Goal: Transaction & Acquisition: Purchase product/service

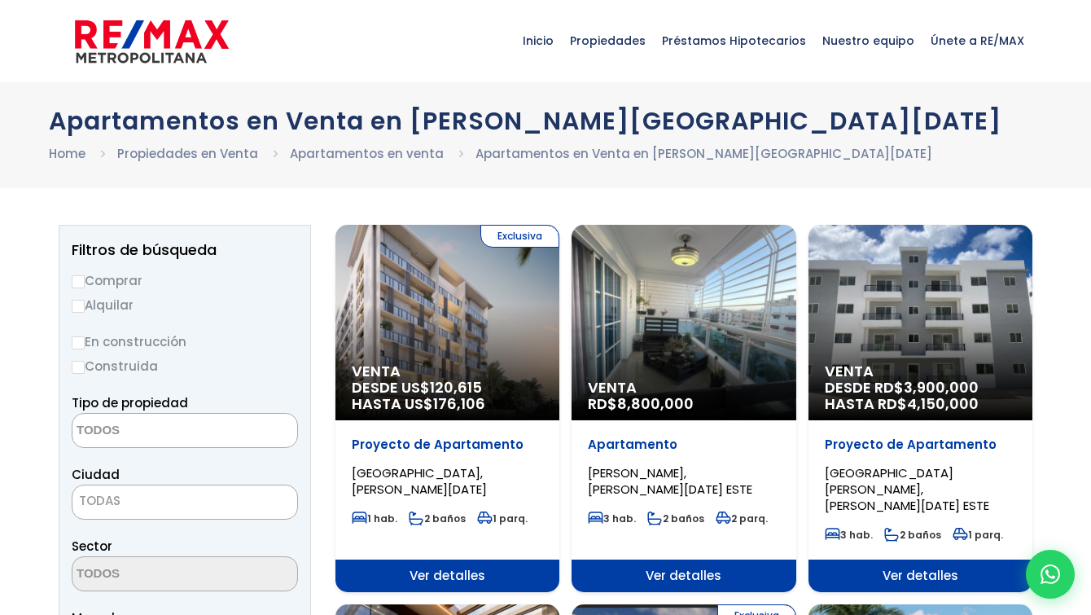
select select
click at [81, 335] on label "En construcción" at bounding box center [185, 341] width 226 height 20
click at [0, 0] on input "En construcción" at bounding box center [0, 0] width 0 height 0
click at [85, 340] on label "En construcción" at bounding box center [185, 341] width 226 height 20
click at [0, 0] on input "En construcción" at bounding box center [0, 0] width 0 height 0
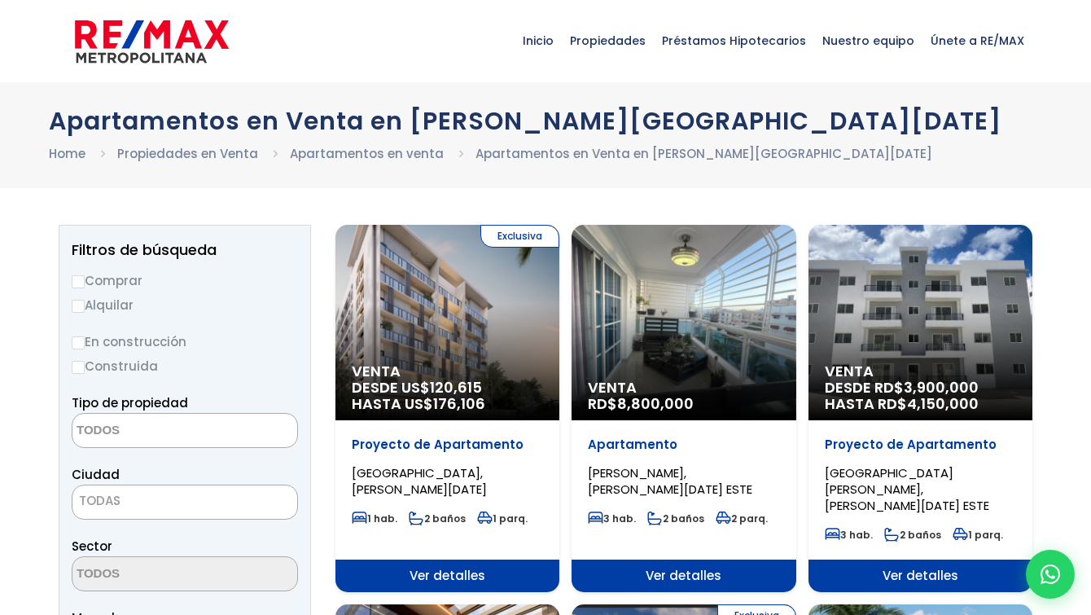
click at [79, 342] on input "En construcción" at bounding box center [78, 342] width 13 height 13
radio input "true"
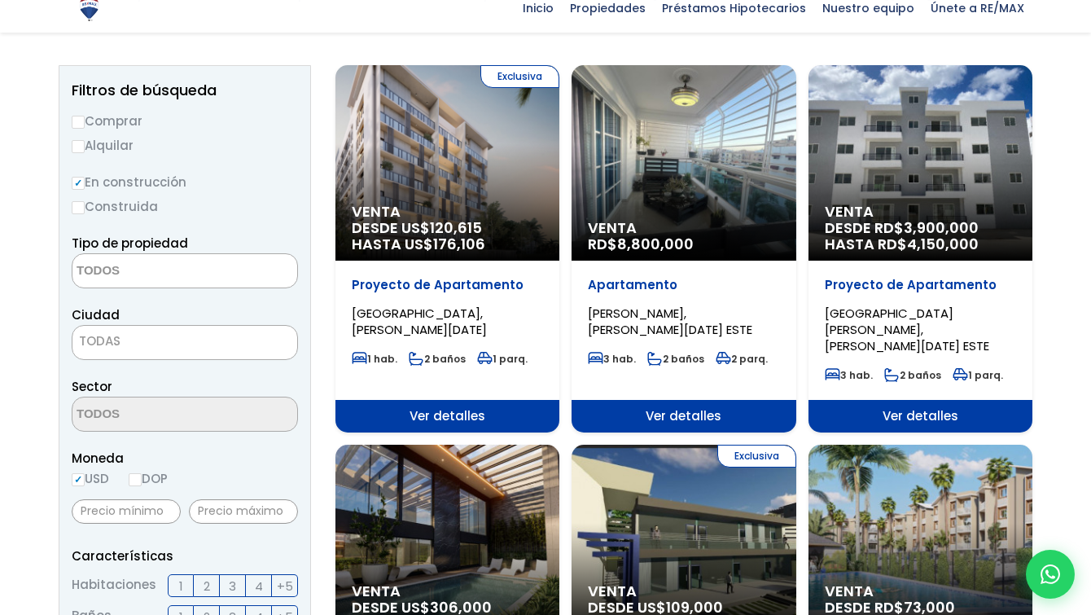
scroll to position [163, 0]
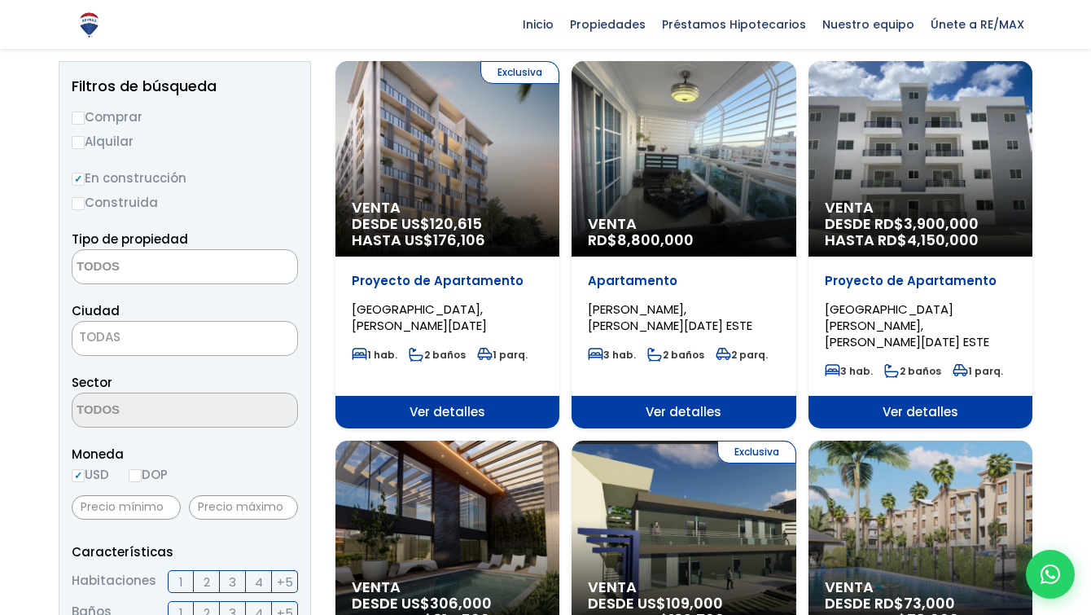
click at [178, 256] on textarea "Search" at bounding box center [151, 267] width 158 height 35
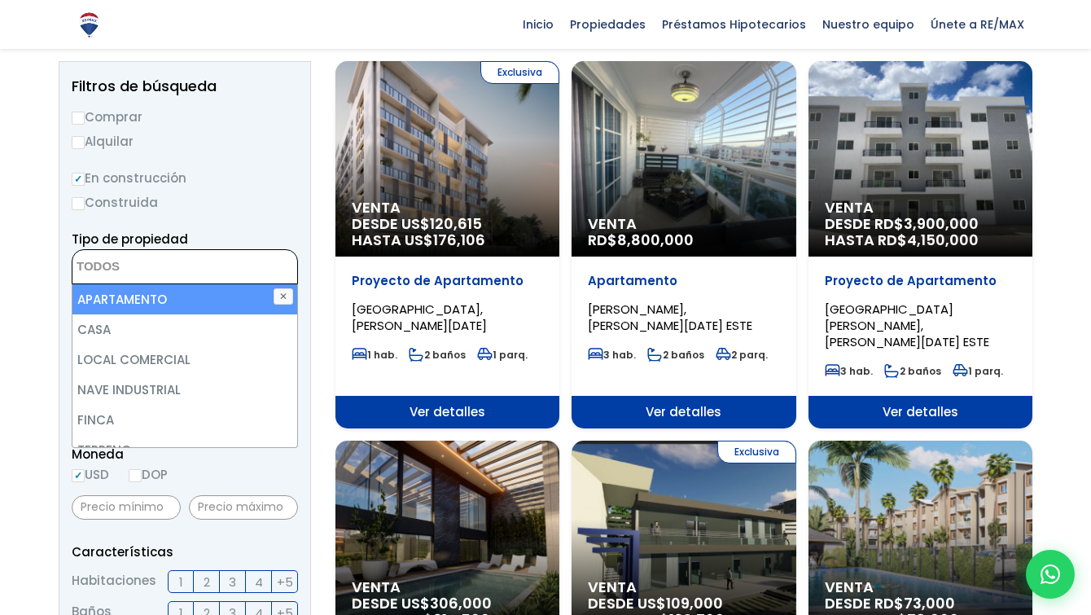
click at [168, 310] on li "APARTAMENTO" at bounding box center [184, 299] width 225 height 30
select select "apartment"
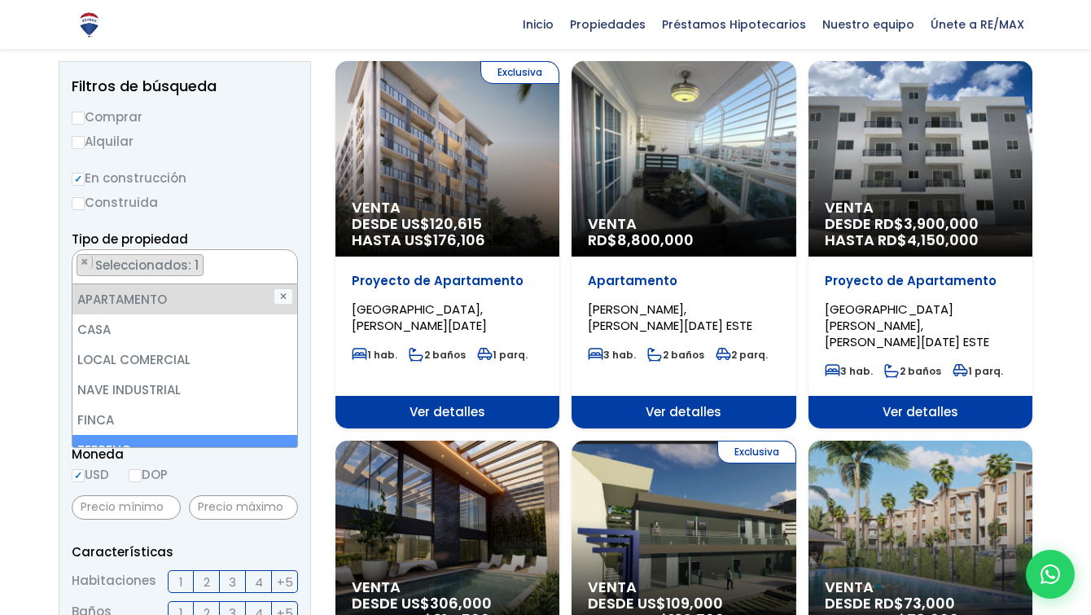
click at [190, 469] on div "Moneda USD DOP" at bounding box center [185, 466] width 226 height 45
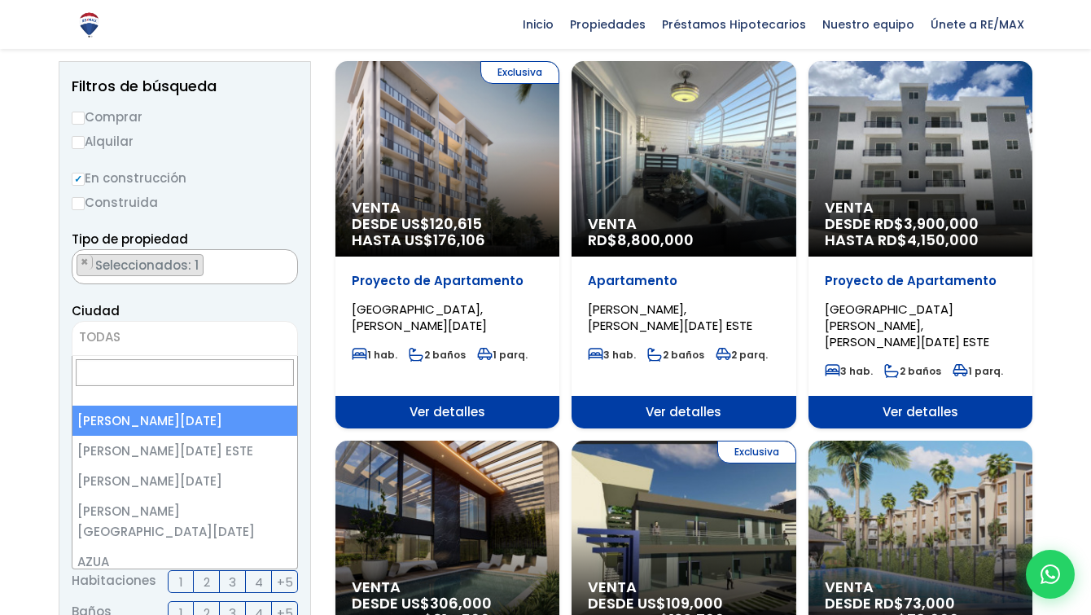
click at [163, 339] on span "TODAS" at bounding box center [184, 337] width 225 height 23
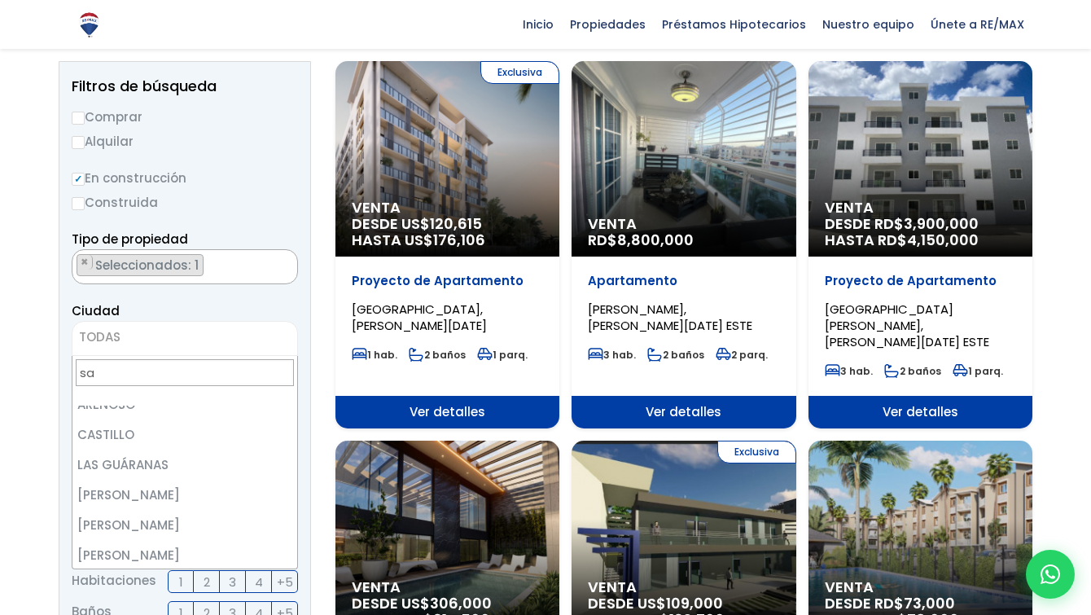
scroll to position [0, 0]
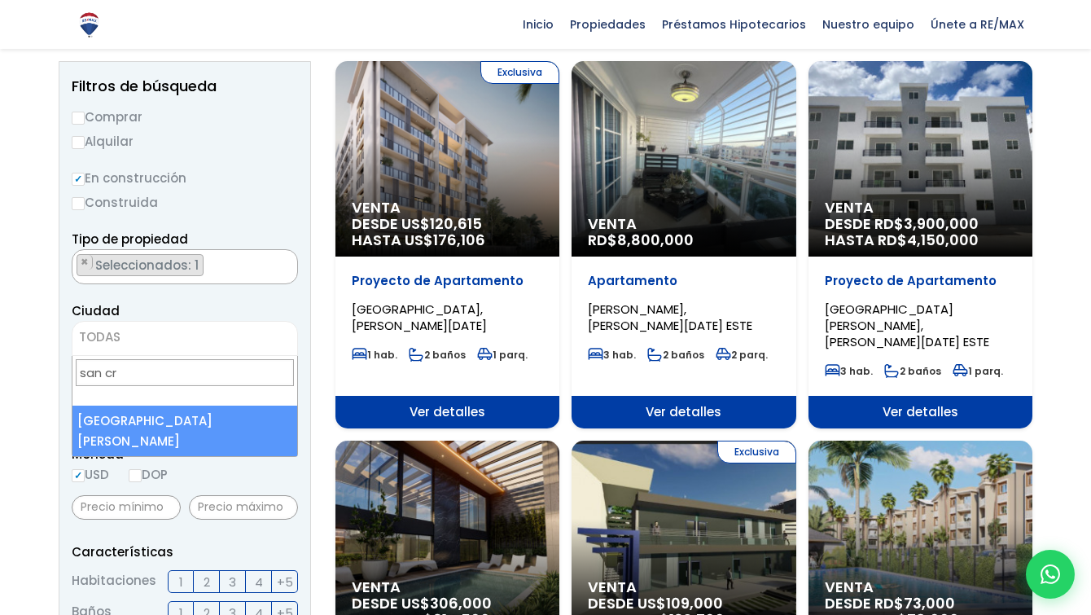
type input "san cr"
select select "96"
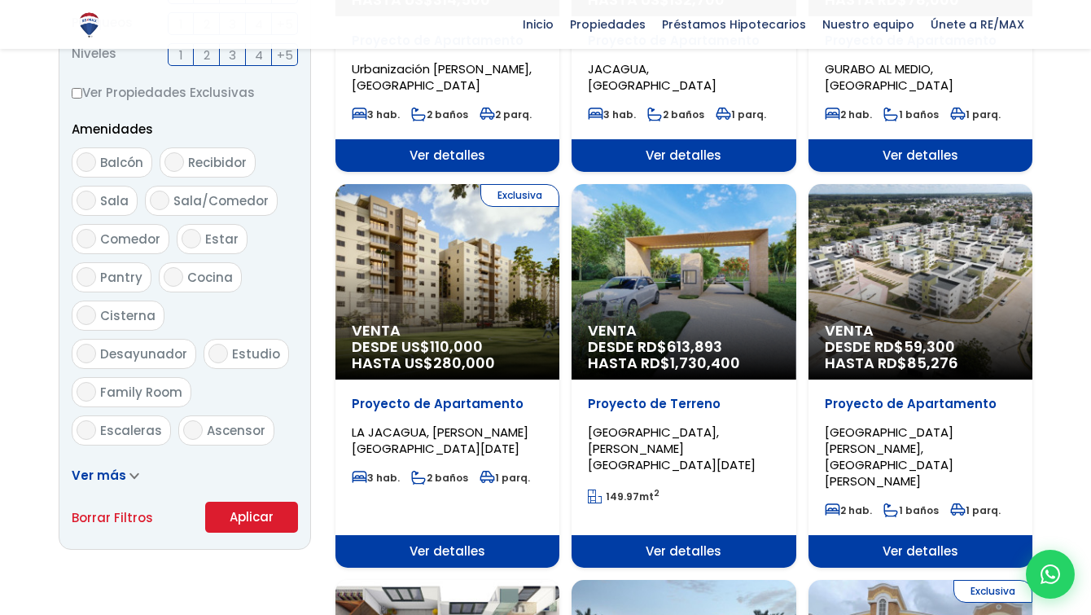
scroll to position [895, 0]
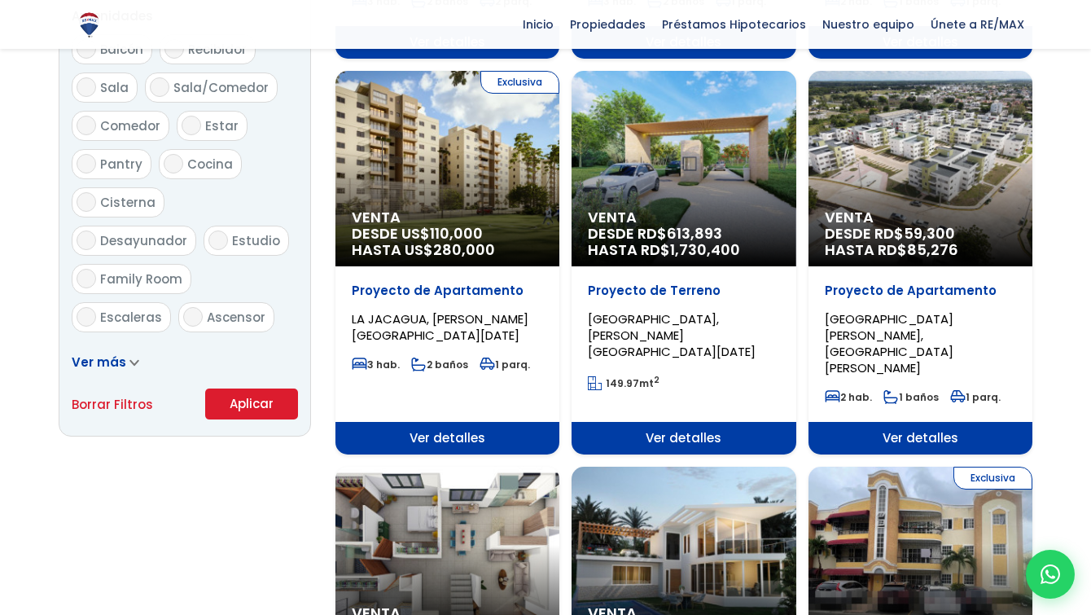
click at [265, 406] on button "Aplicar" at bounding box center [251, 403] width 93 height 31
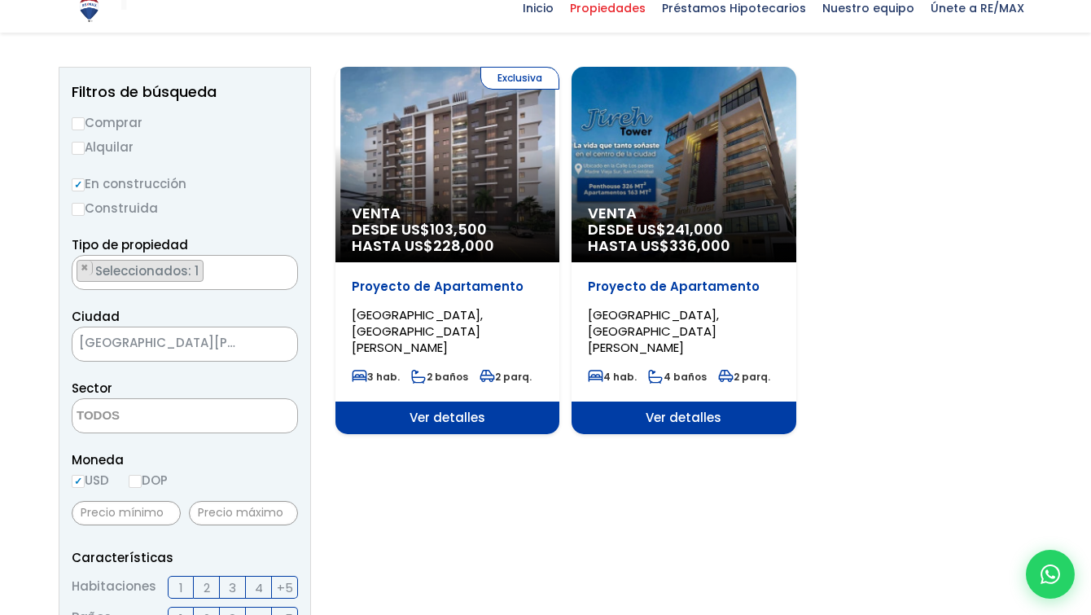
scroll to position [163, 0]
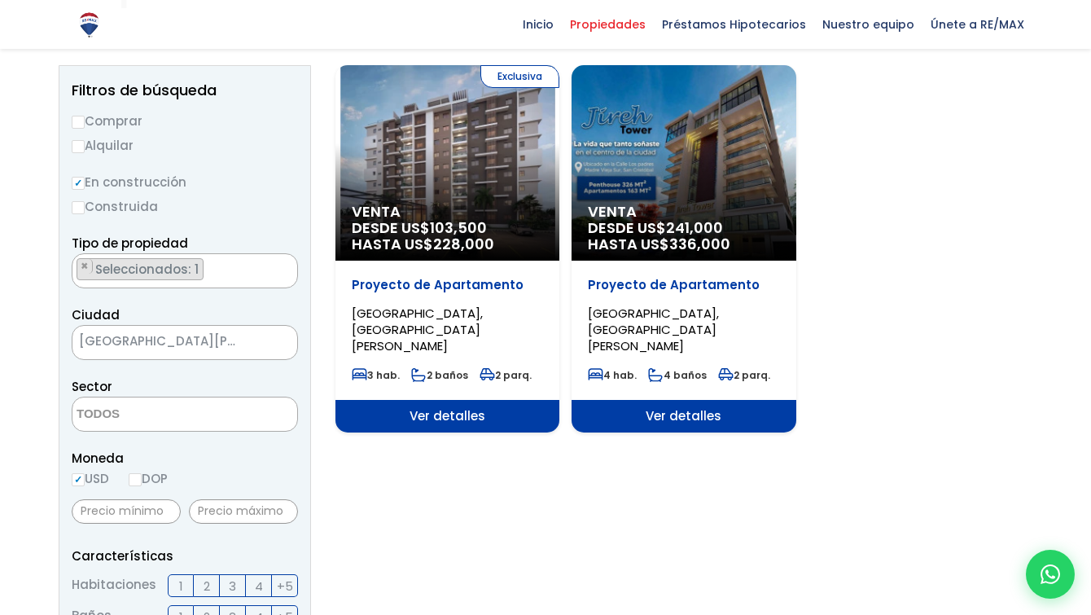
click at [497, 150] on div "Exclusiva Venta DESDE US$ 103,500 HASTA US$ 228,000" at bounding box center [447, 162] width 224 height 195
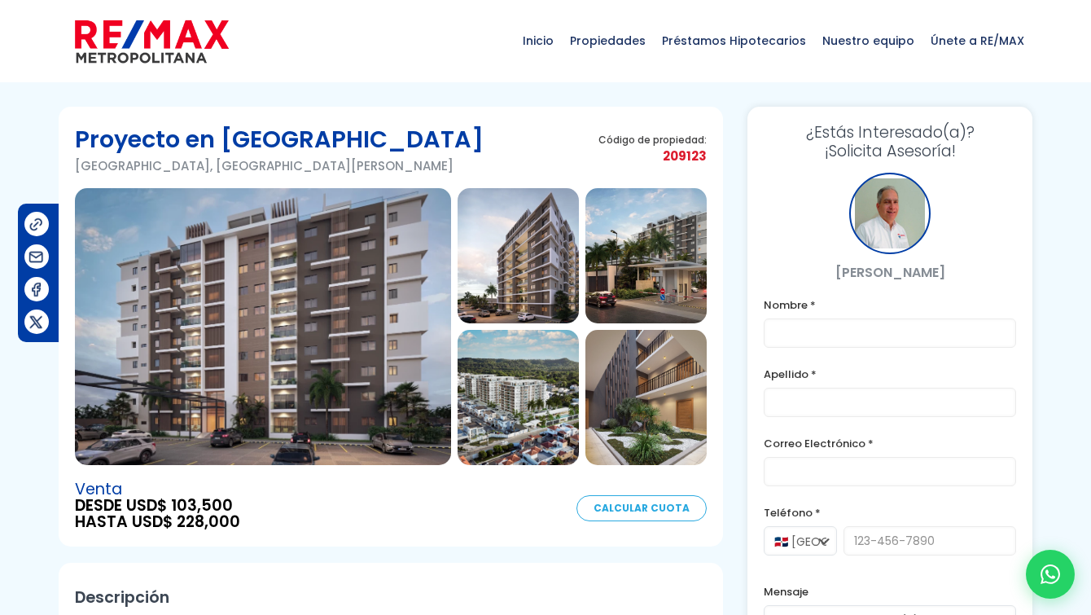
click at [654, 278] on img at bounding box center [645, 255] width 121 height 135
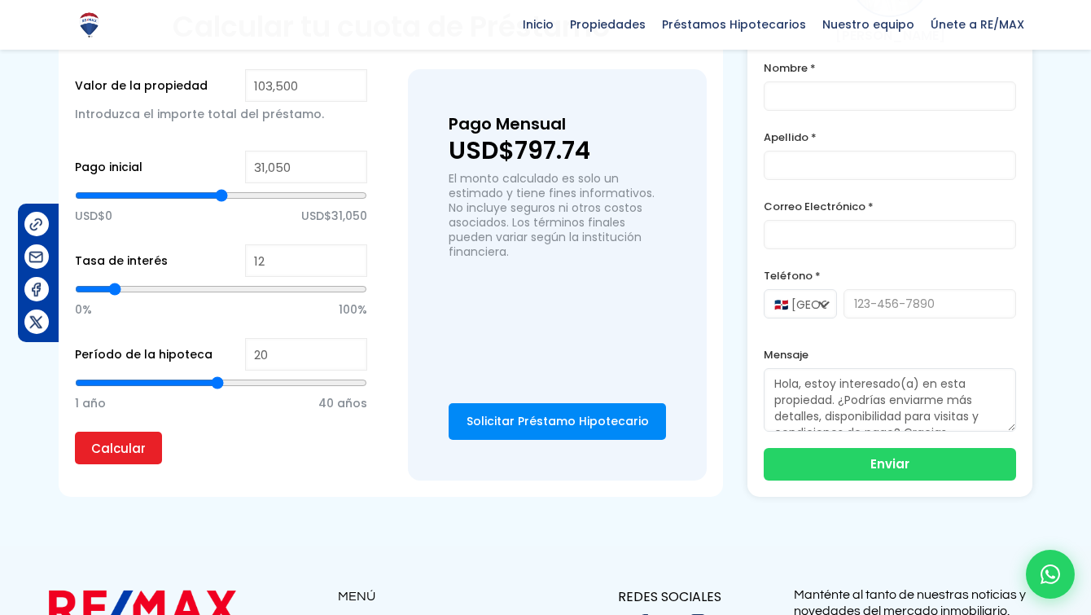
scroll to position [977, 0]
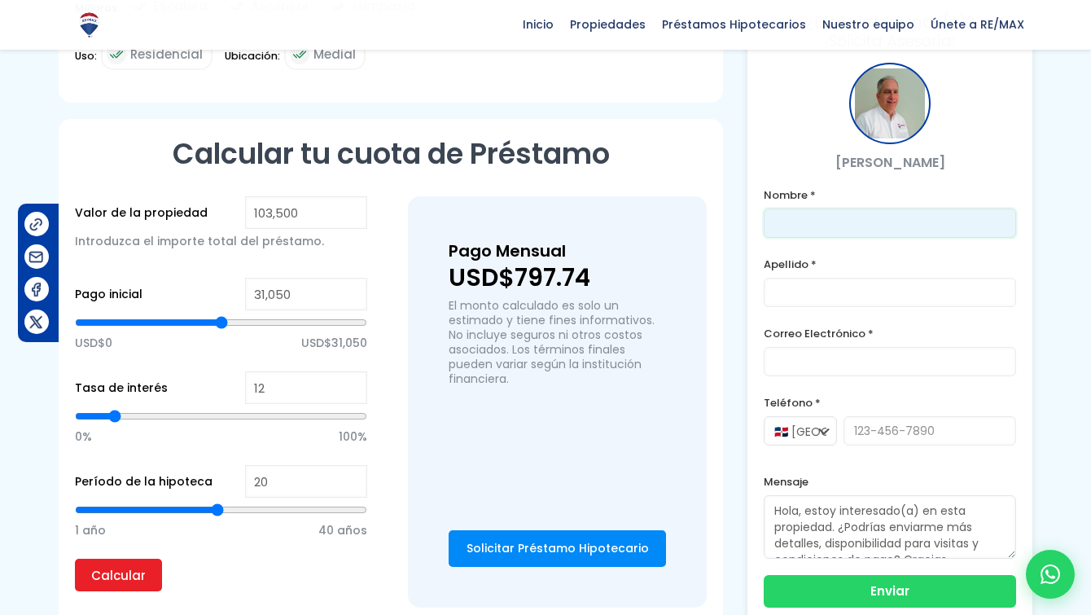
click at [895, 217] on input "text" at bounding box center [890, 222] width 252 height 29
type input "[PERSON_NAME]"
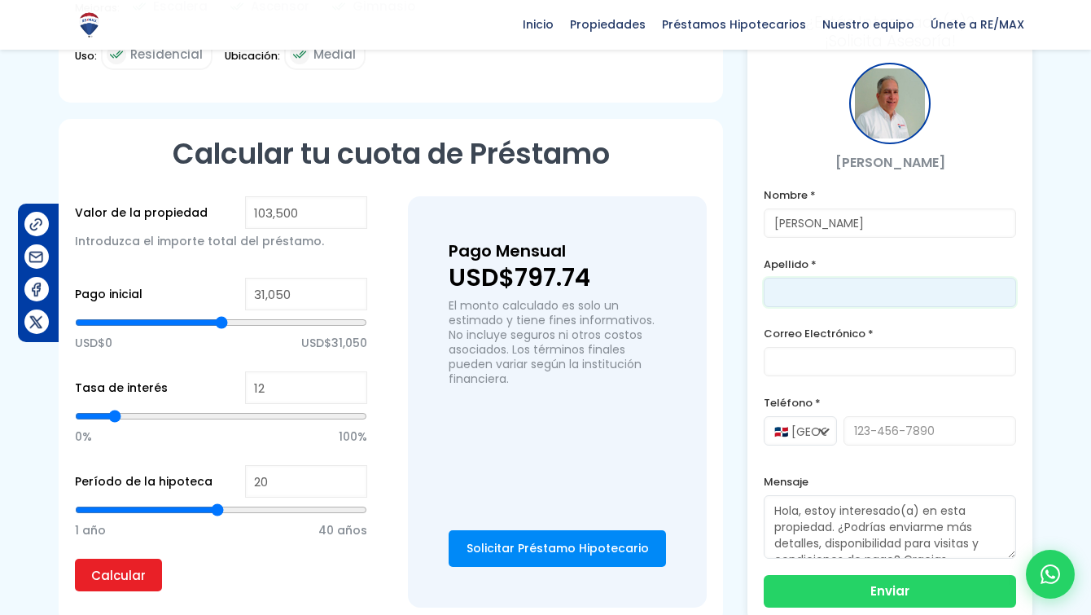
click at [899, 282] on input "text" at bounding box center [890, 292] width 252 height 29
type input "[PERSON_NAME]"
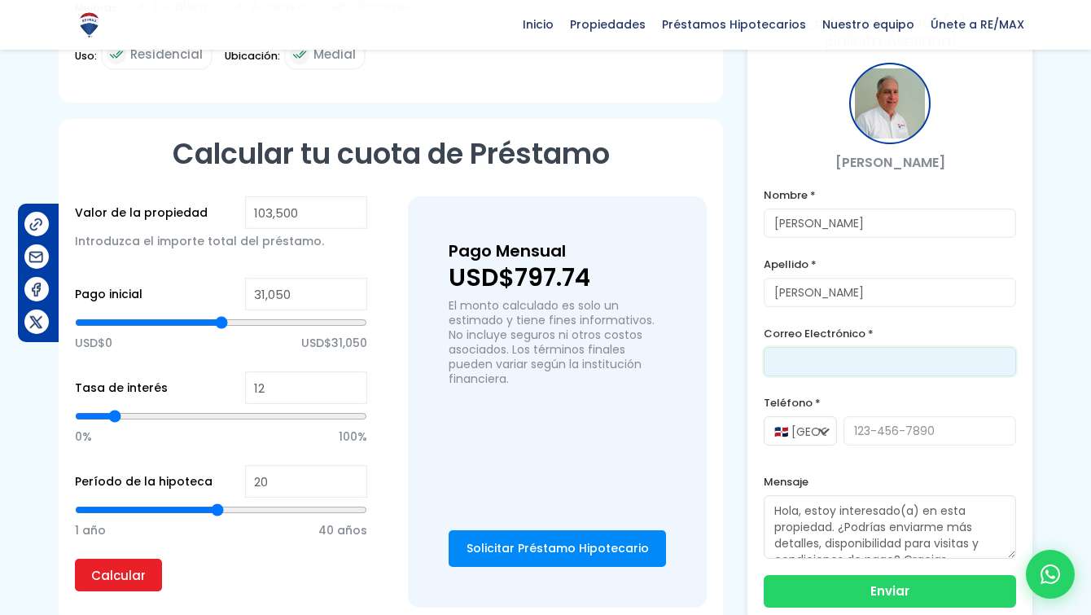
click at [850, 352] on input "email" at bounding box center [890, 361] width 252 height 29
type input "[EMAIL_ADDRESS][DOMAIN_NAME]"
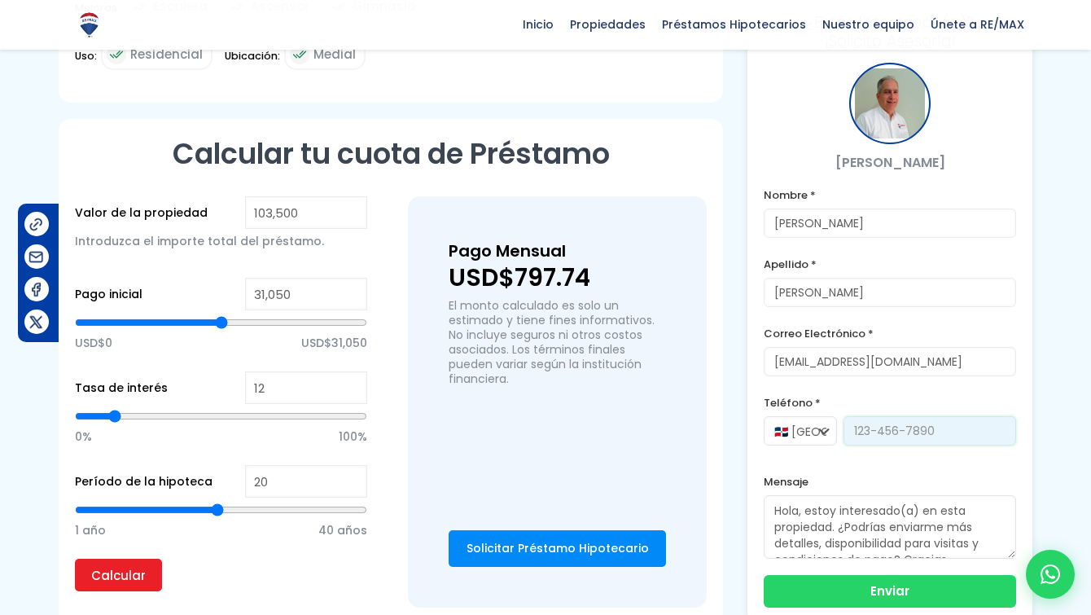
click at [898, 427] on input "tel" at bounding box center [929, 430] width 173 height 29
type input "[PHONE_NUMBER]"
click at [925, 584] on button "Enviar" at bounding box center [890, 589] width 252 height 33
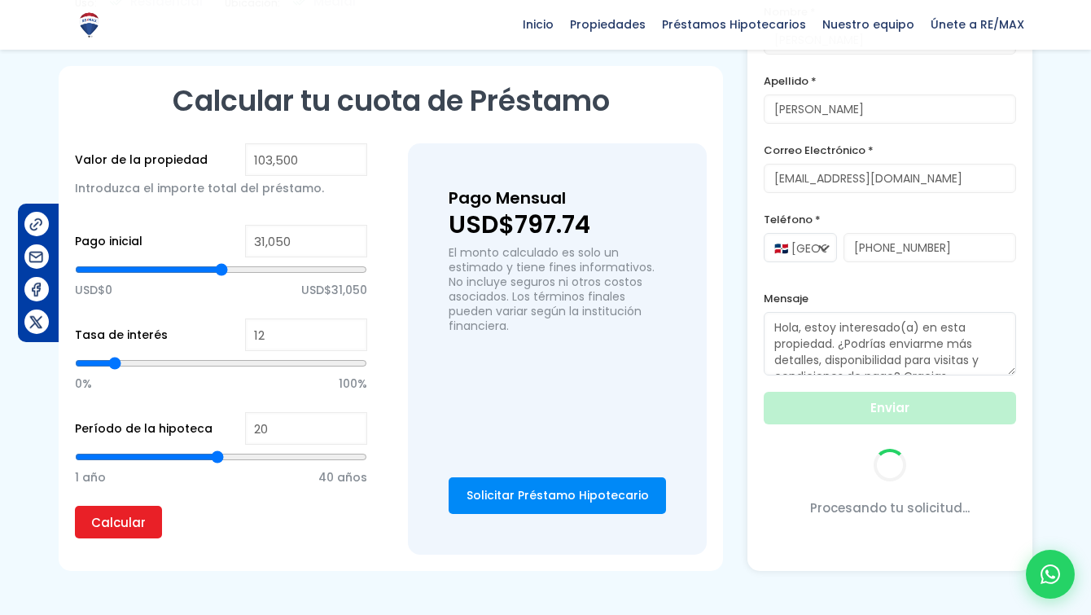
scroll to position [1058, 0]
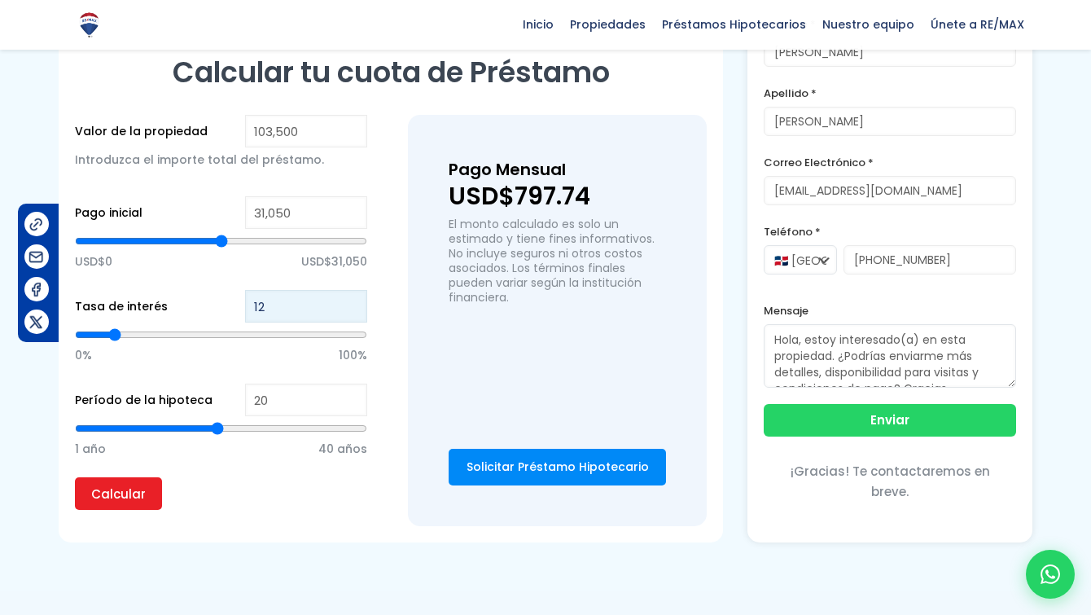
click at [287, 294] on input "12" at bounding box center [306, 306] width 122 height 33
type input "19"
type input "17"
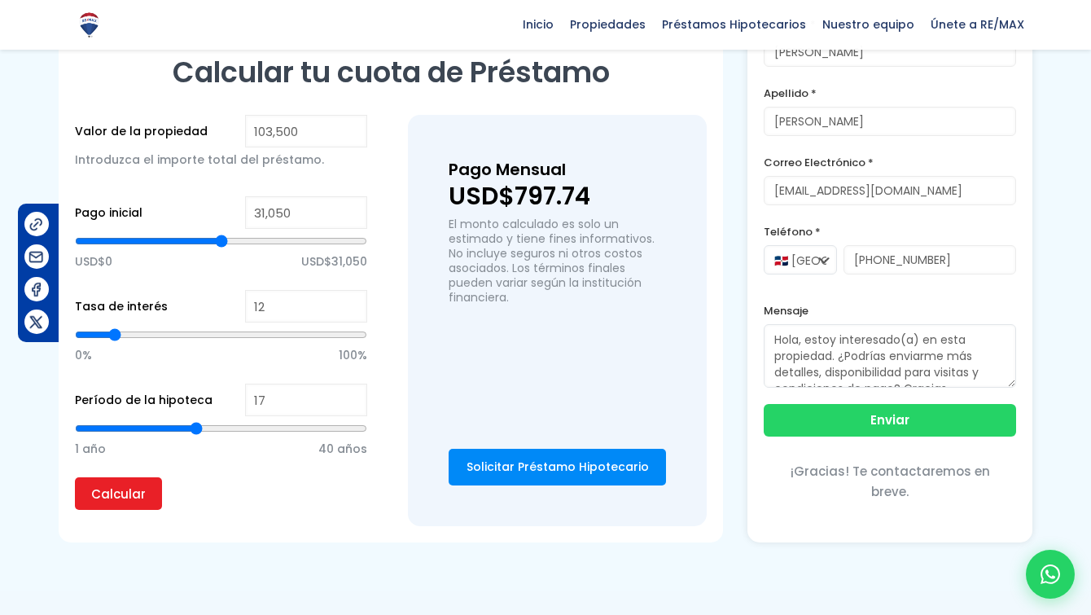
type input "15"
type input "14"
type input "13"
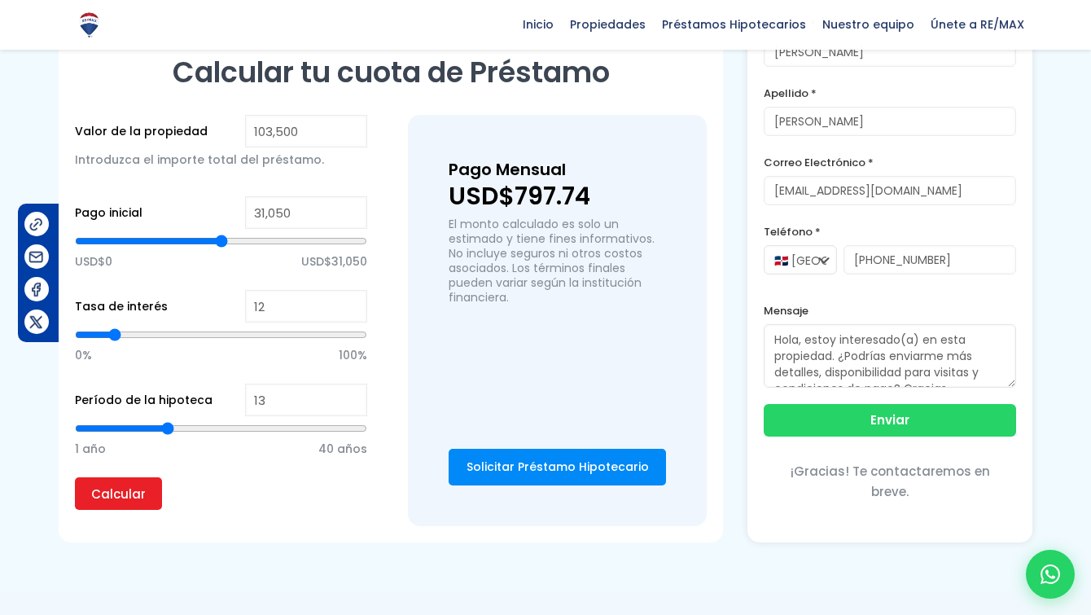
drag, startPoint x: 215, startPoint y: 430, endPoint x: 168, endPoint y: 429, distance: 47.2
type input "13"
click at [168, 429] on input "range" at bounding box center [221, 428] width 292 height 16
type input "12"
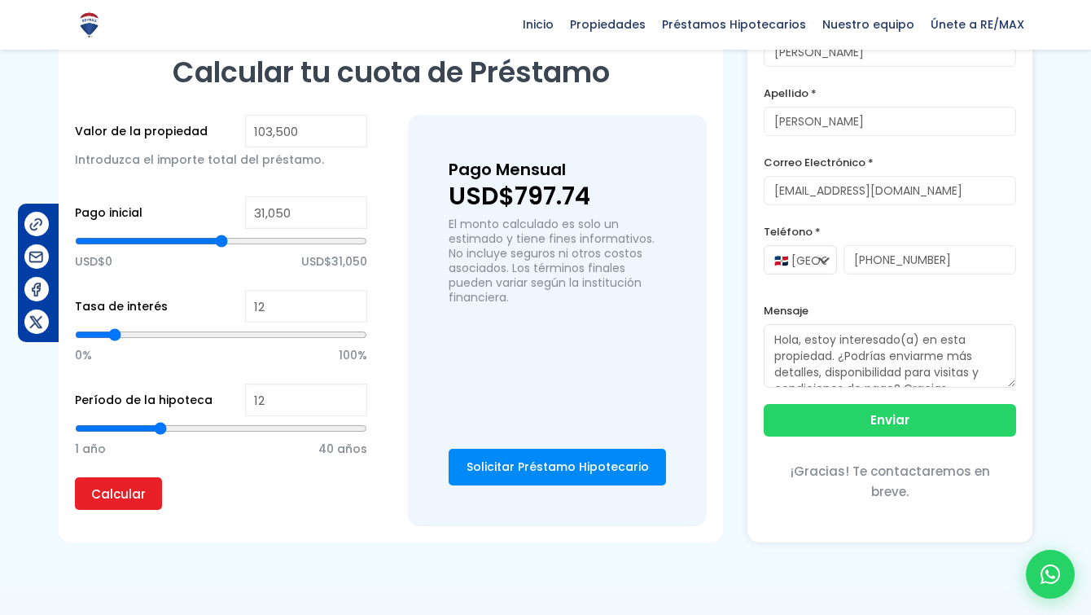
type input "13"
type input "14"
type input "16"
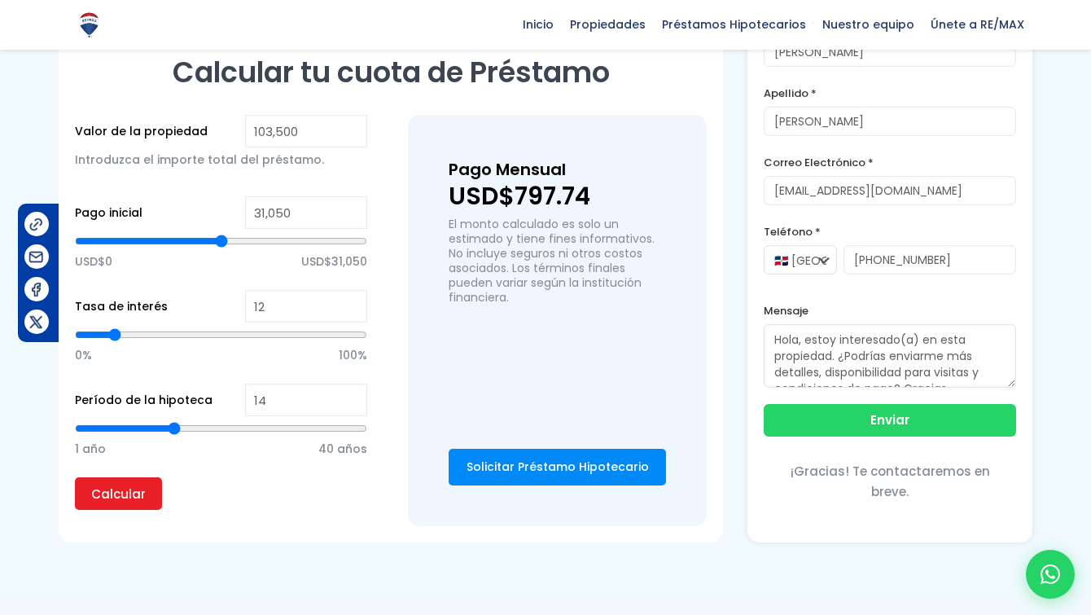
type input "16"
type input "18"
type input "23"
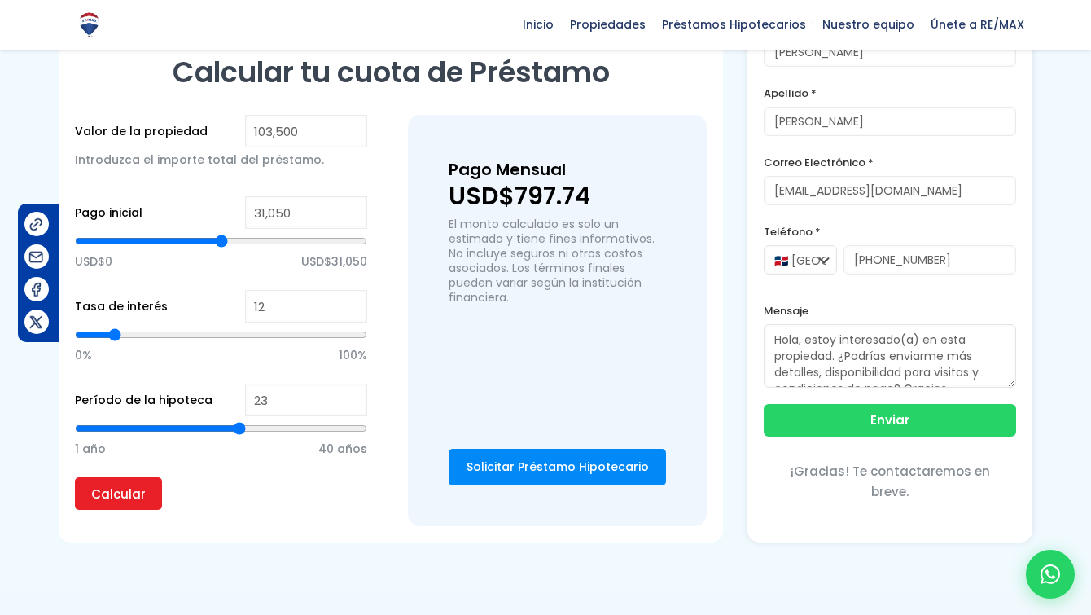
type input "25"
type input "26"
type input "27"
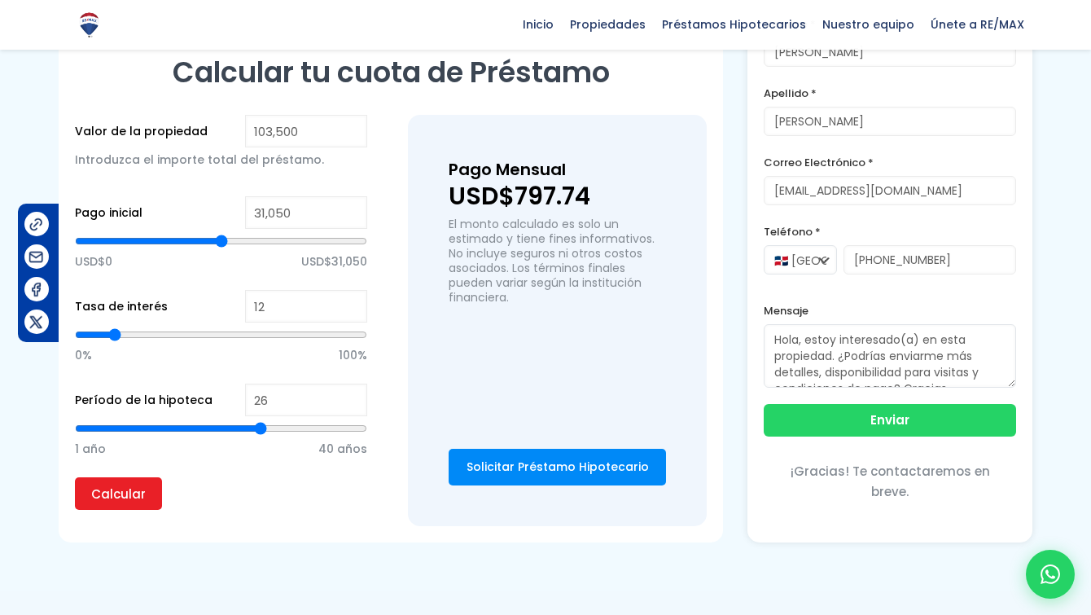
type input "27"
type input "26"
type input "25"
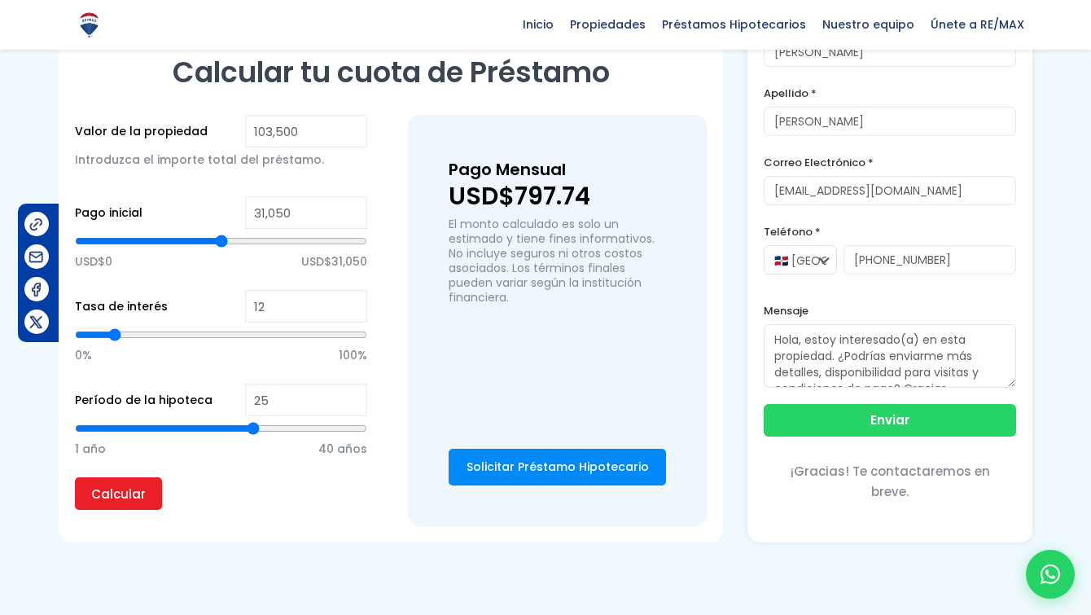
type input "24"
type input "23"
type input "22"
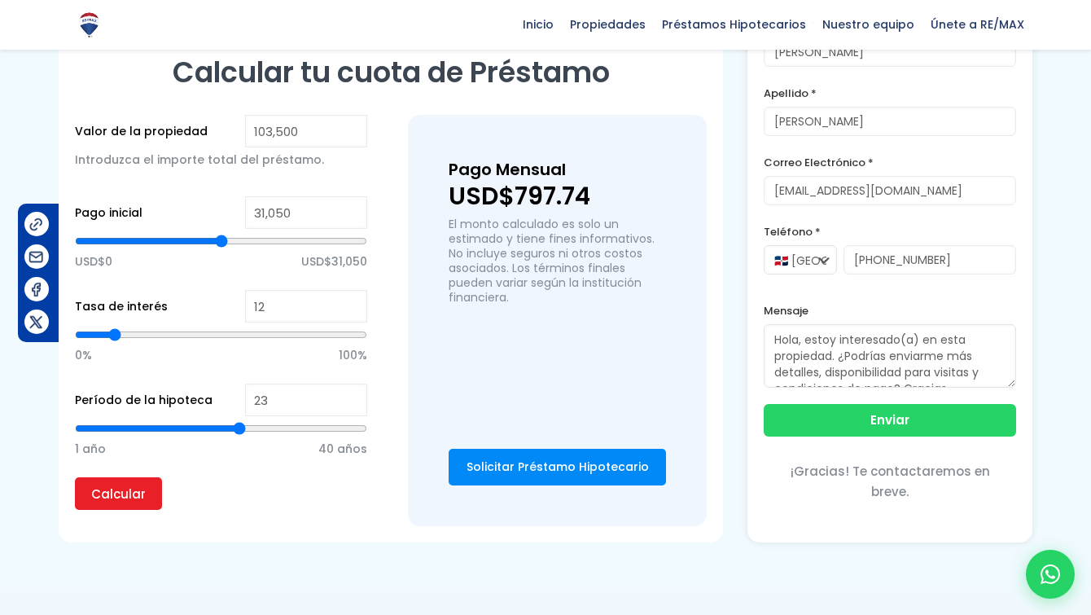
type input "22"
type input "21"
type input "19"
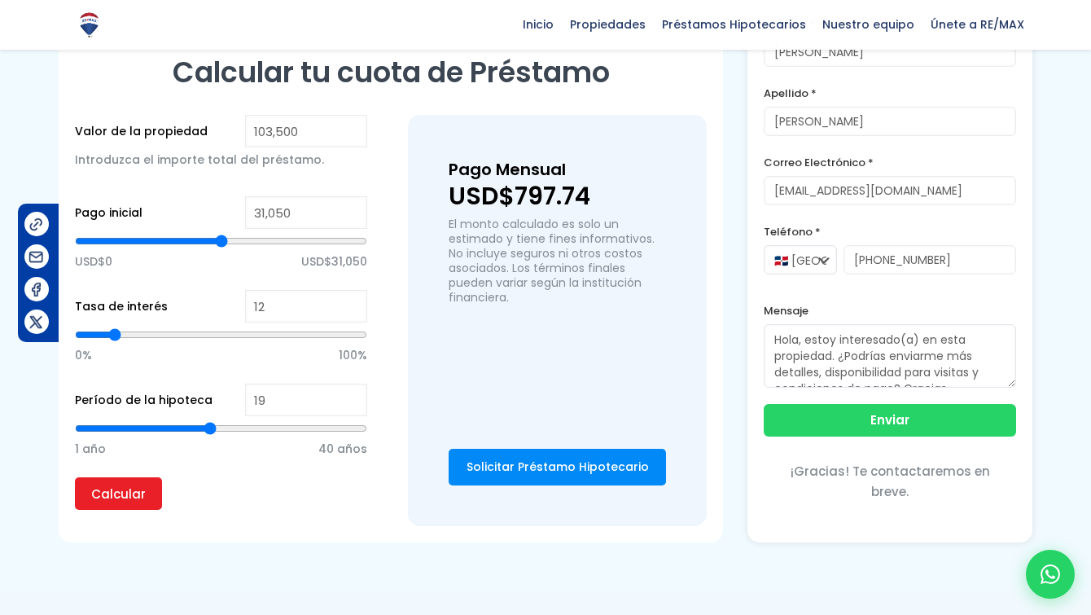
type input "17"
type input "15"
type input "14"
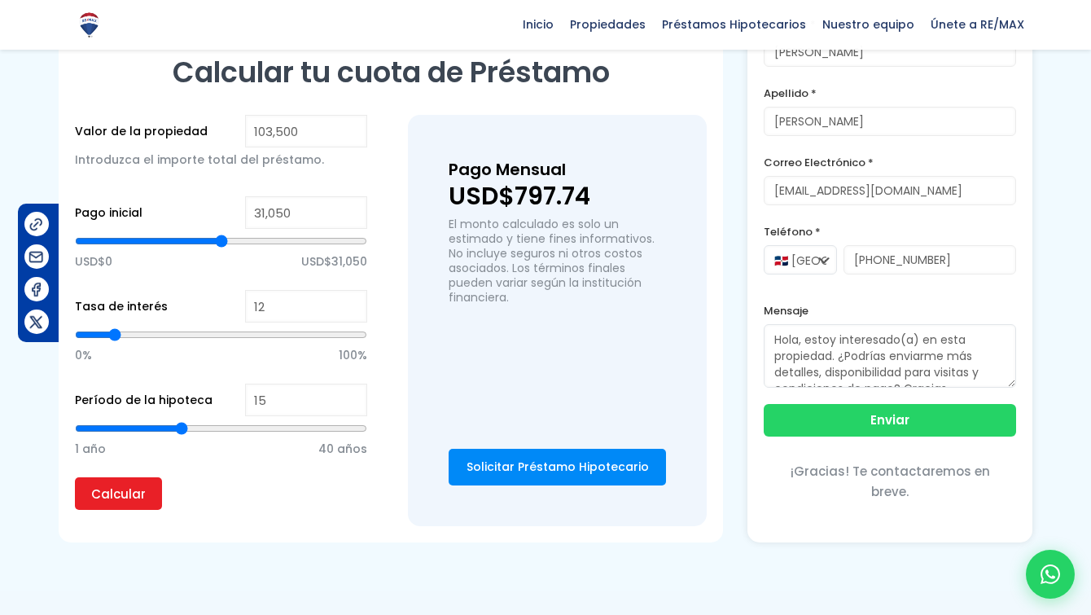
type input "14"
type input "13"
type input "12"
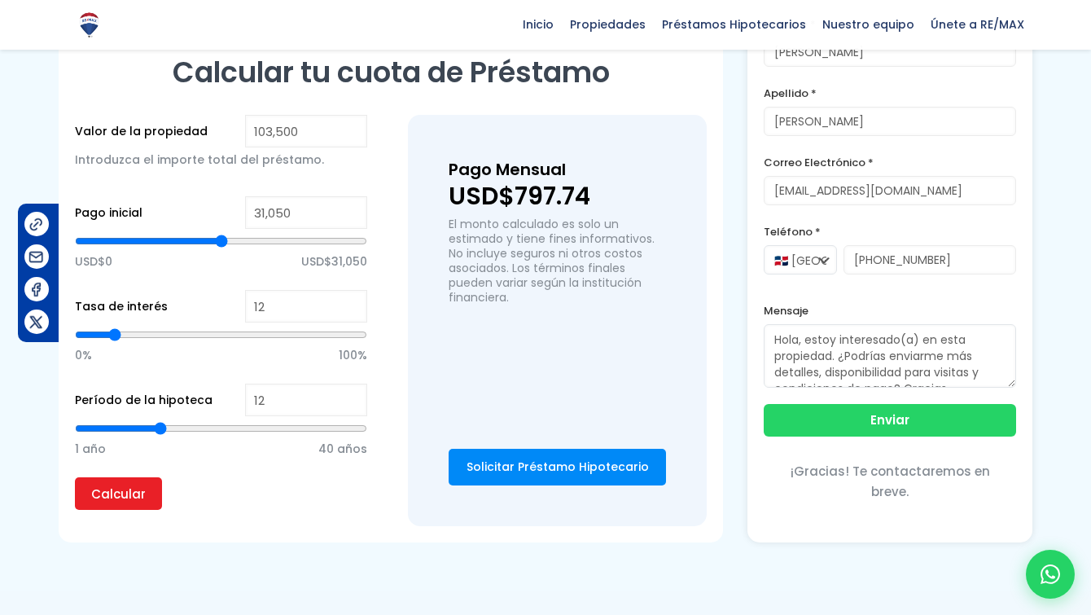
type input "11"
drag, startPoint x: 163, startPoint y: 426, endPoint x: 151, endPoint y: 438, distance: 16.7
type input "11"
click at [151, 436] on input "range" at bounding box center [221, 428] width 292 height 16
drag, startPoint x: 277, startPoint y: 400, endPoint x: 238, endPoint y: 398, distance: 38.3
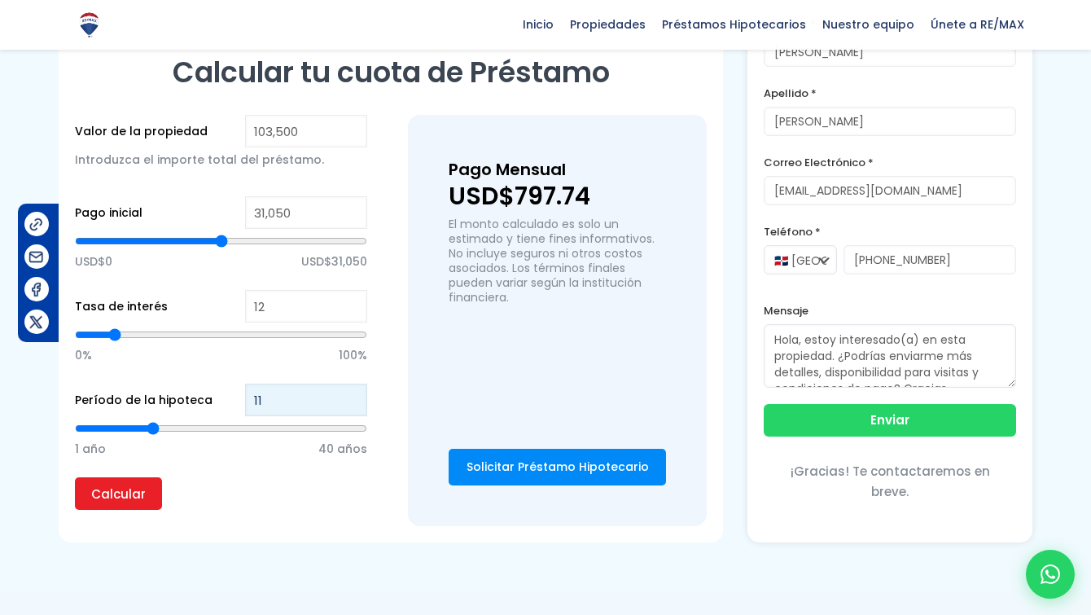
click at [238, 398] on div "Período de la hipoteca 11 1 año 40 años" at bounding box center [221, 430] width 292 height 94
type input "21"
type input "2"
type input "20"
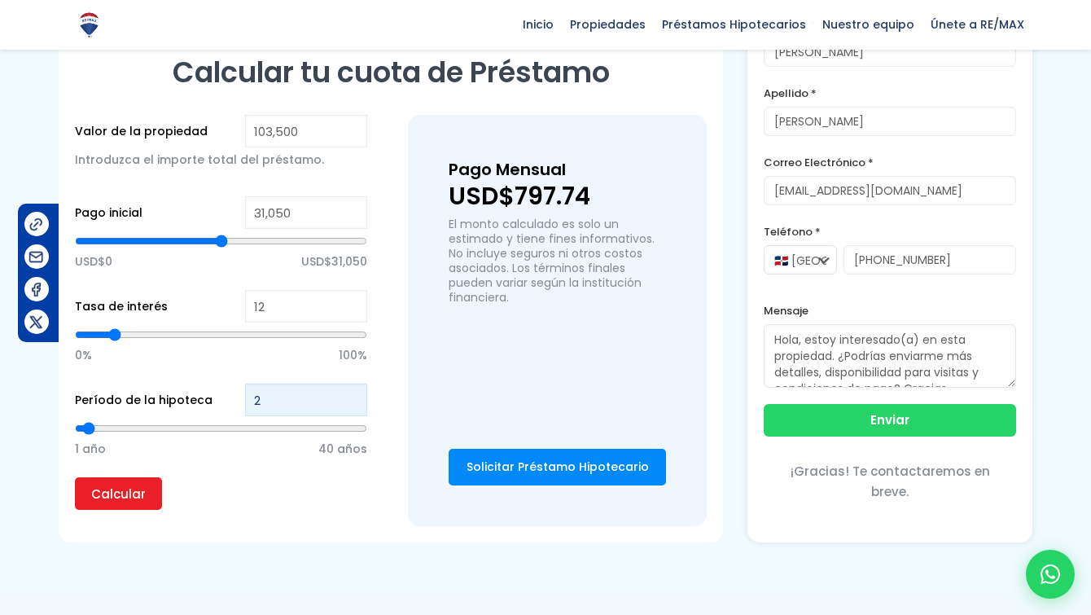
type input "20"
click at [203, 466] on div "1 año 40 años" at bounding box center [221, 446] width 292 height 61
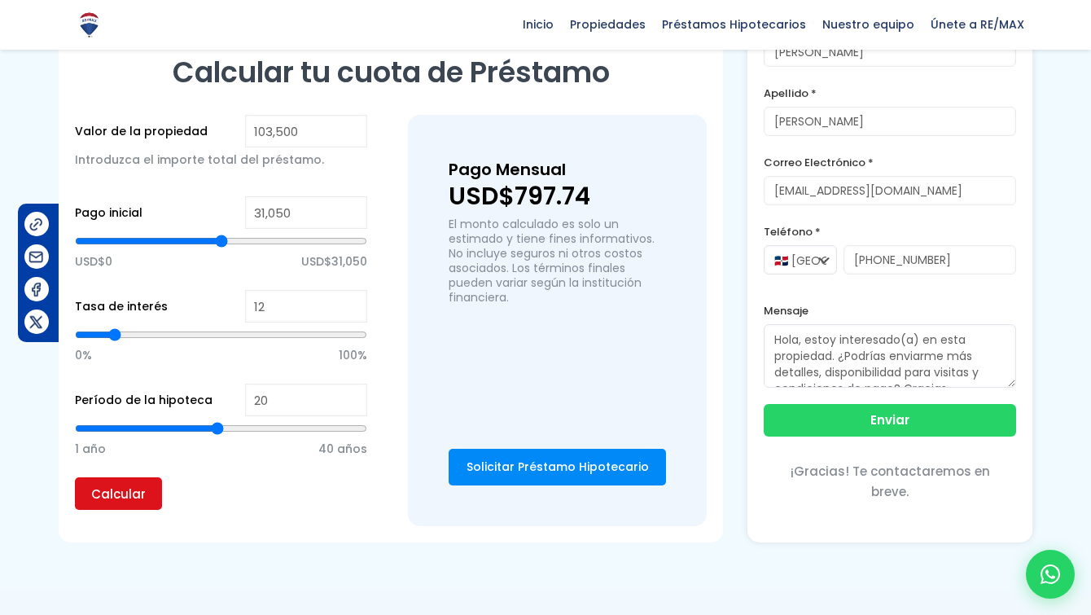
click at [121, 487] on input "Calcular" at bounding box center [118, 493] width 87 height 33
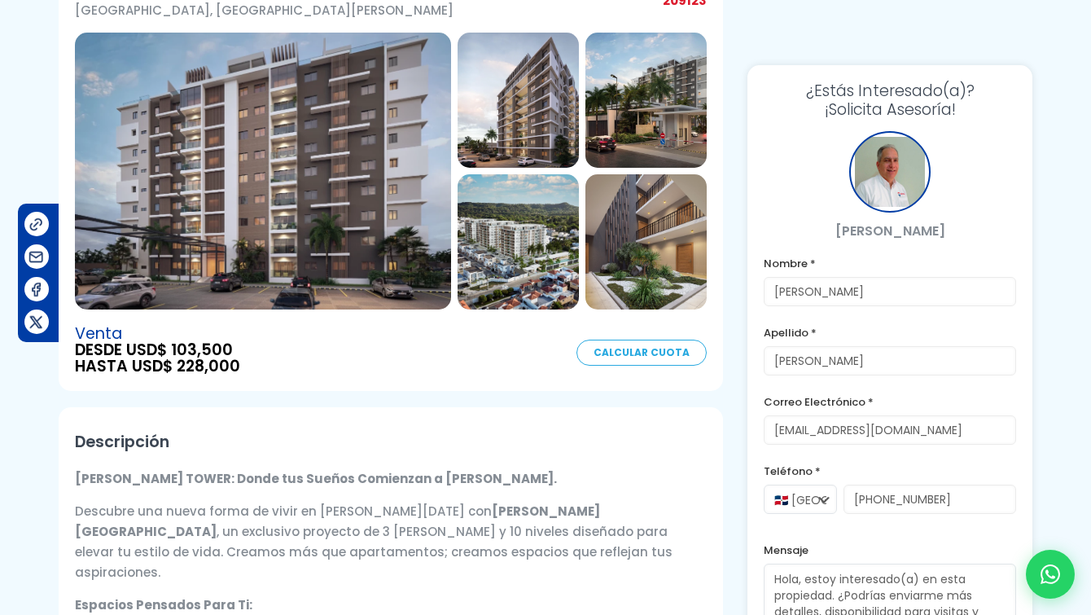
scroll to position [0, 0]
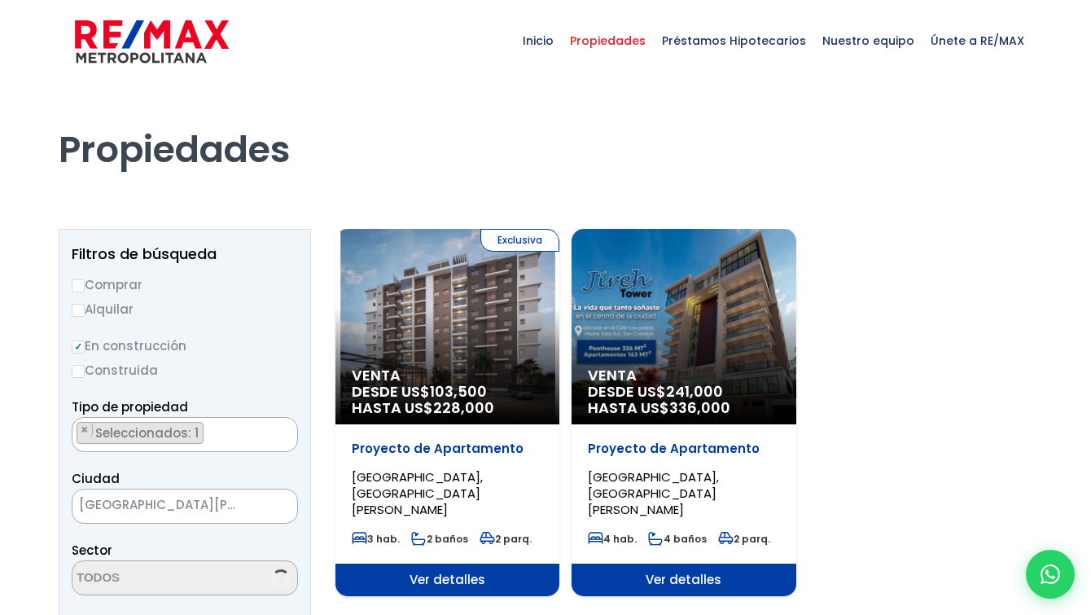
click at [192, 510] on span "SAN CRISTÓBAL" at bounding box center [164, 504] width 184 height 23
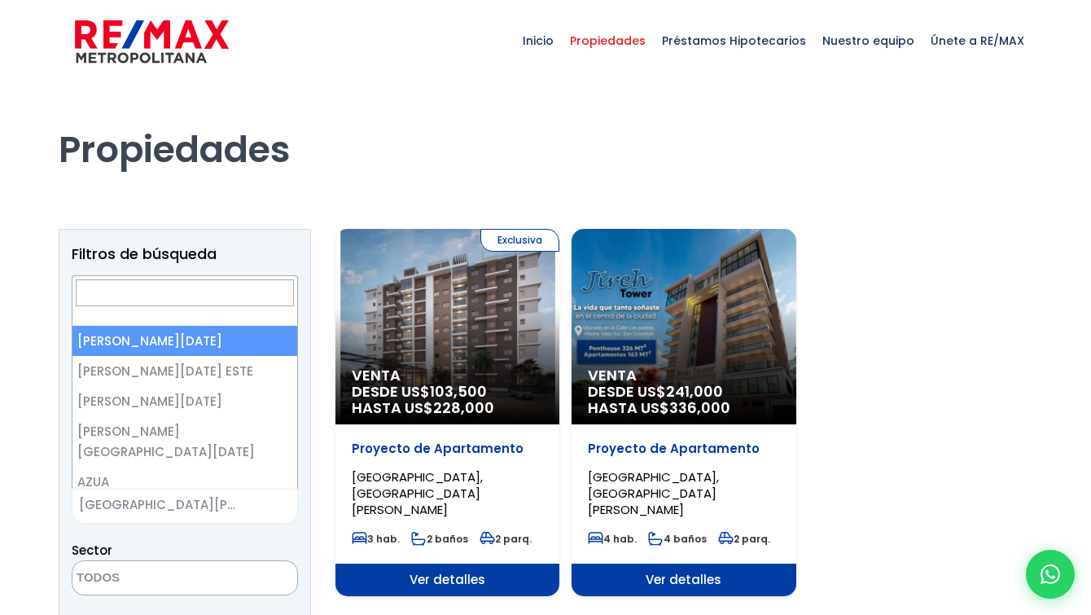
select select "1"
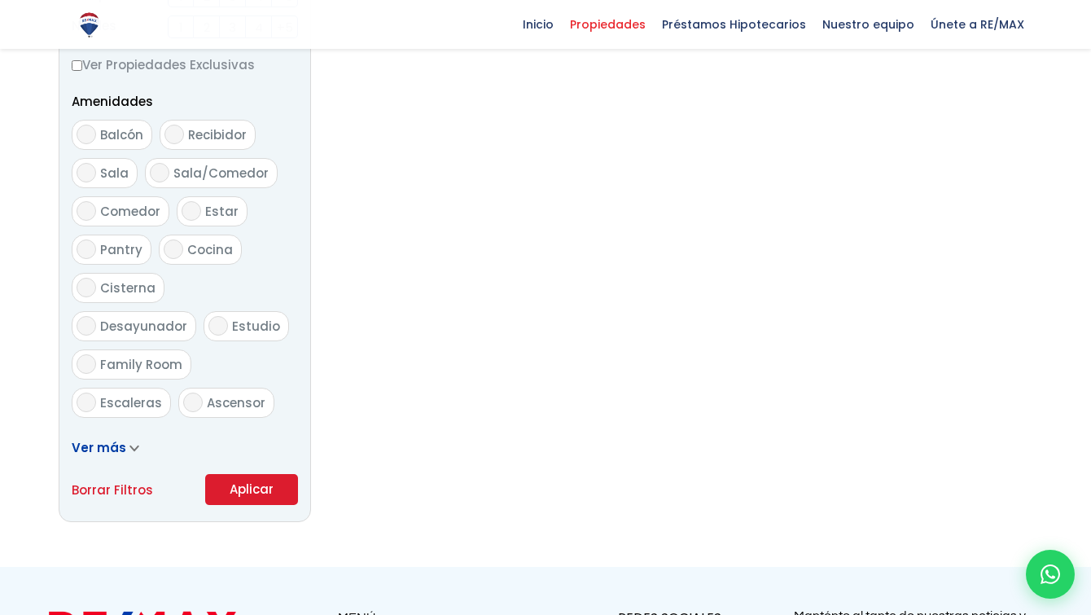
scroll to position [1142, 0]
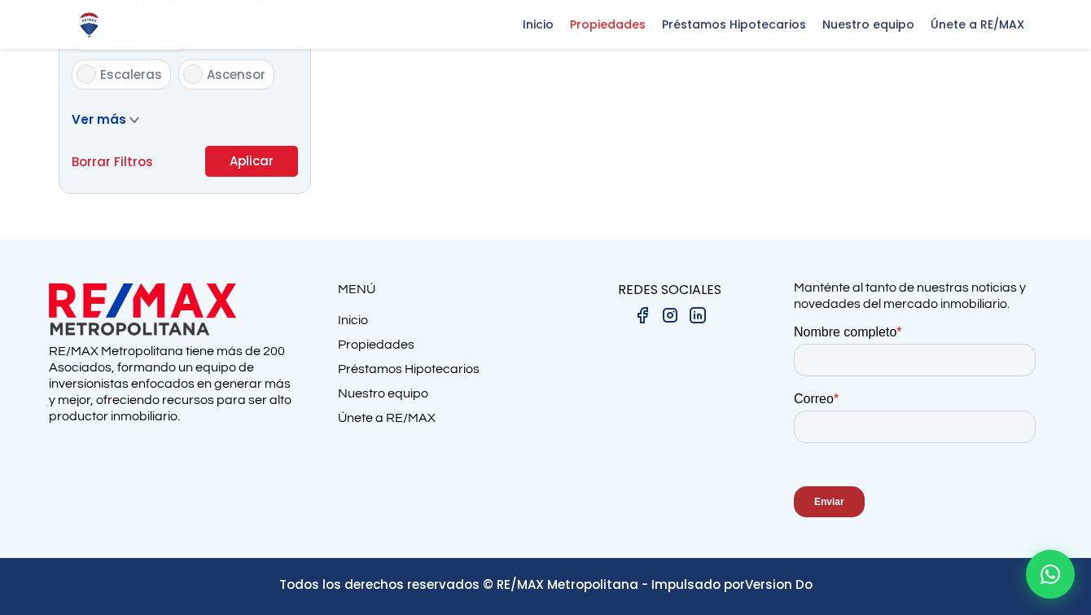
click at [278, 169] on button "Aplicar" at bounding box center [251, 161] width 93 height 31
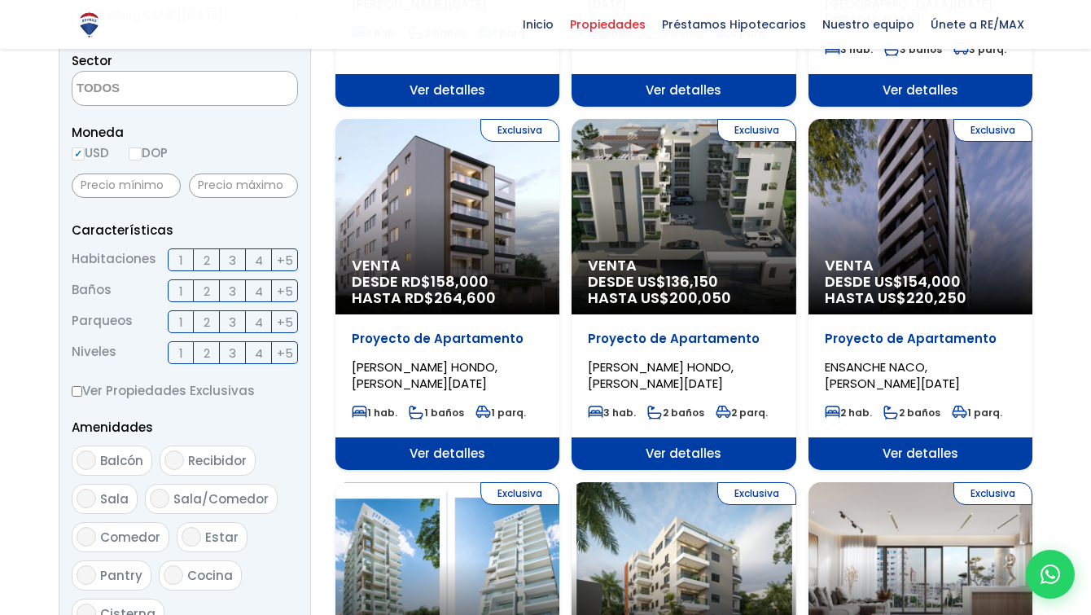
scroll to position [407, 0]
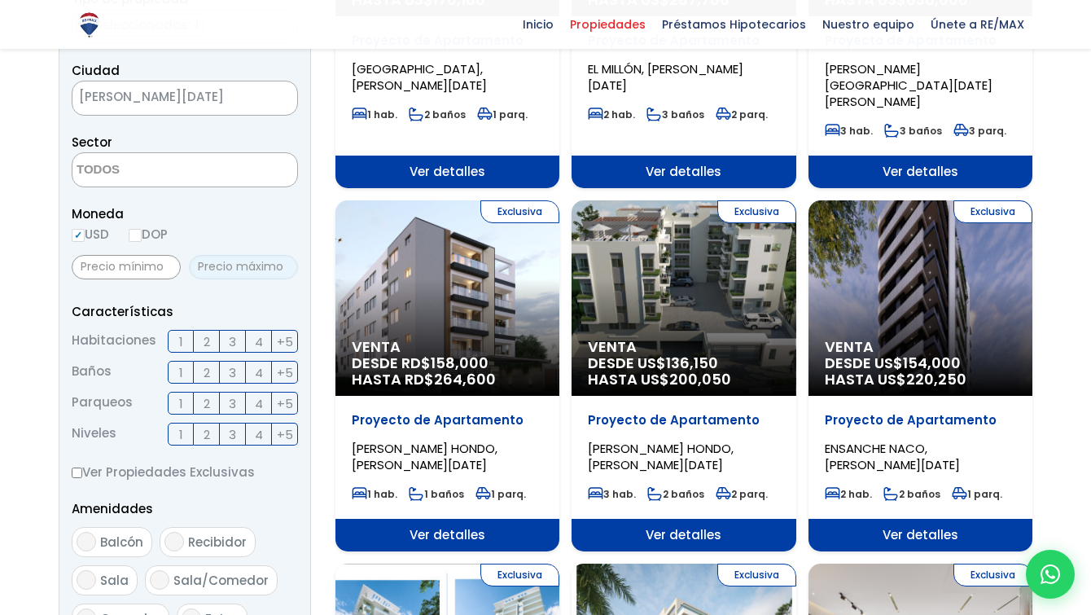
click at [236, 263] on input "text" at bounding box center [243, 267] width 109 height 24
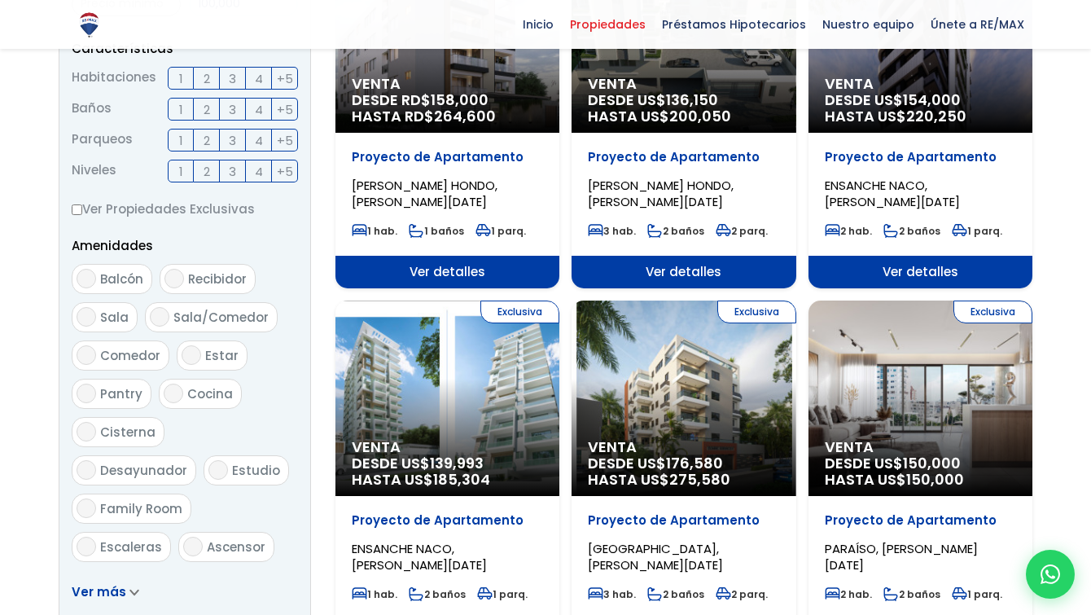
scroll to position [977, 0]
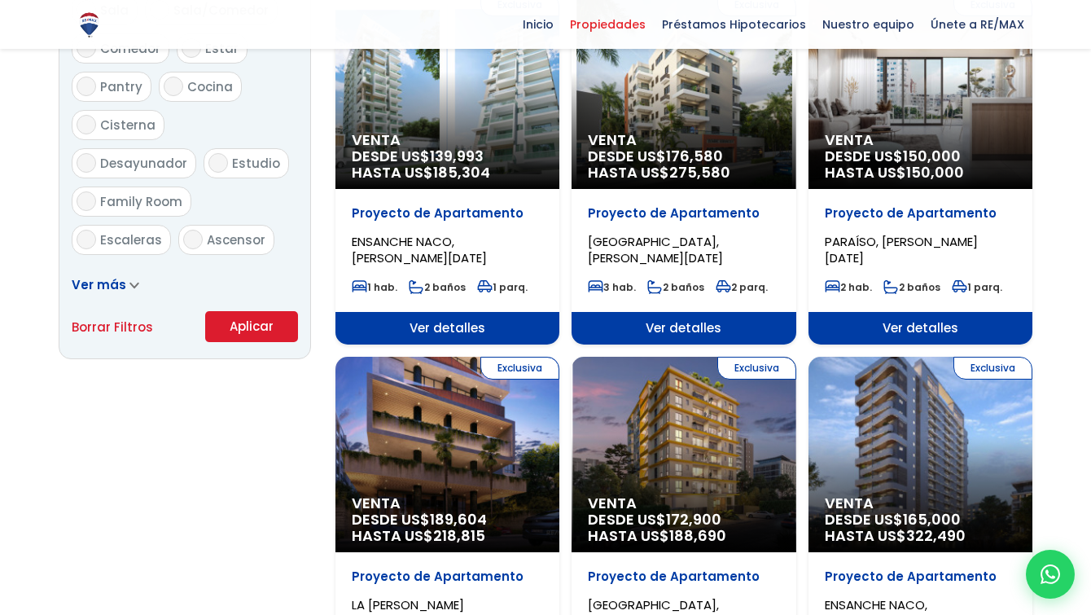
type input "100,000"
click at [287, 326] on button "Aplicar" at bounding box center [251, 326] width 93 height 31
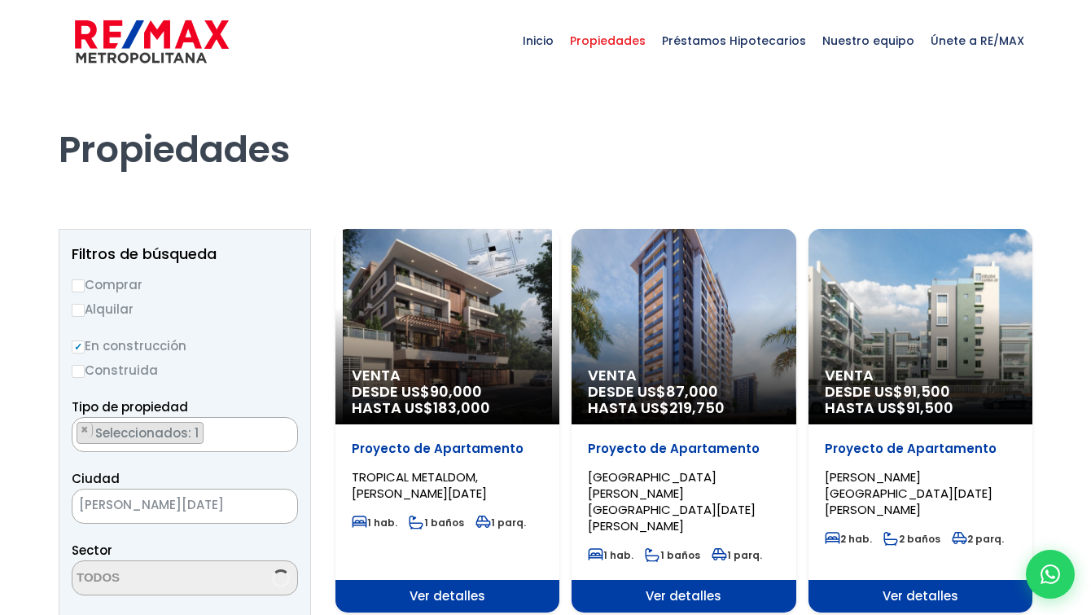
scroll to position [163, 0]
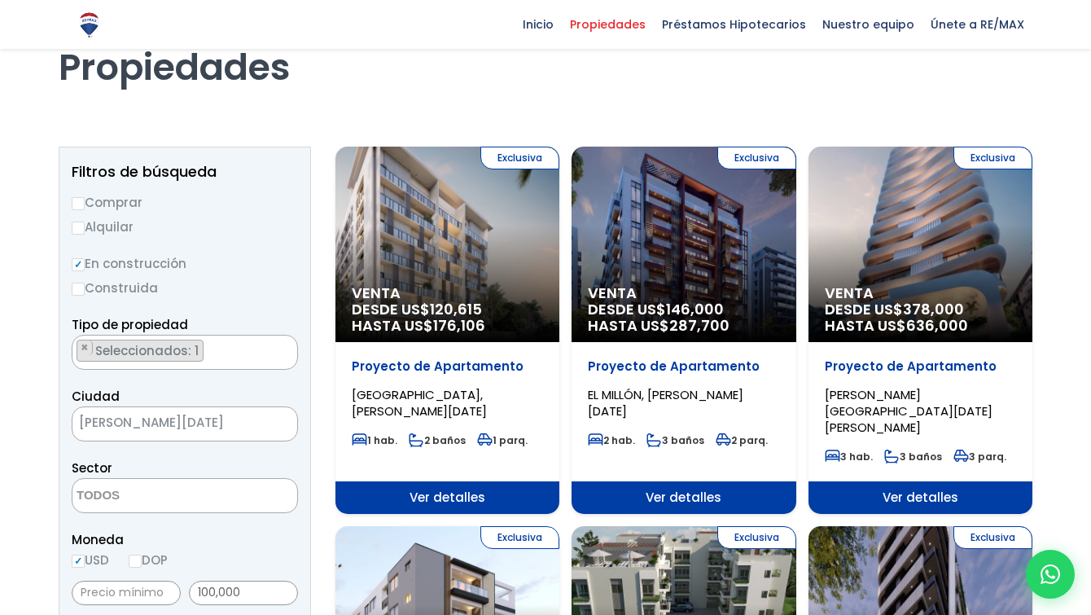
scroll to position [163, 0]
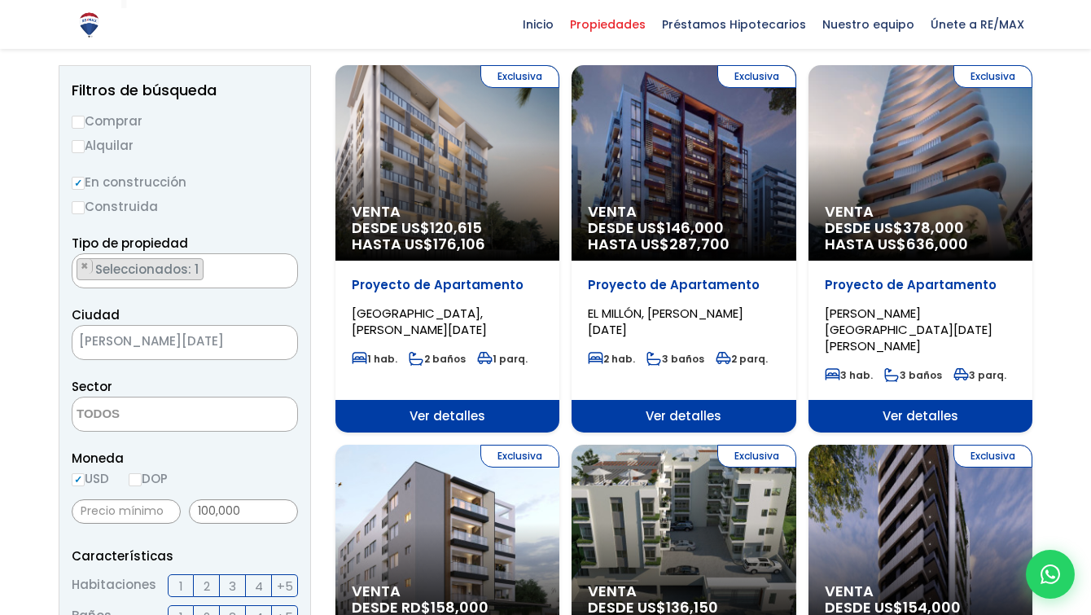
click at [133, 479] on input "DOP" at bounding box center [135, 479] width 13 height 13
radio input "true"
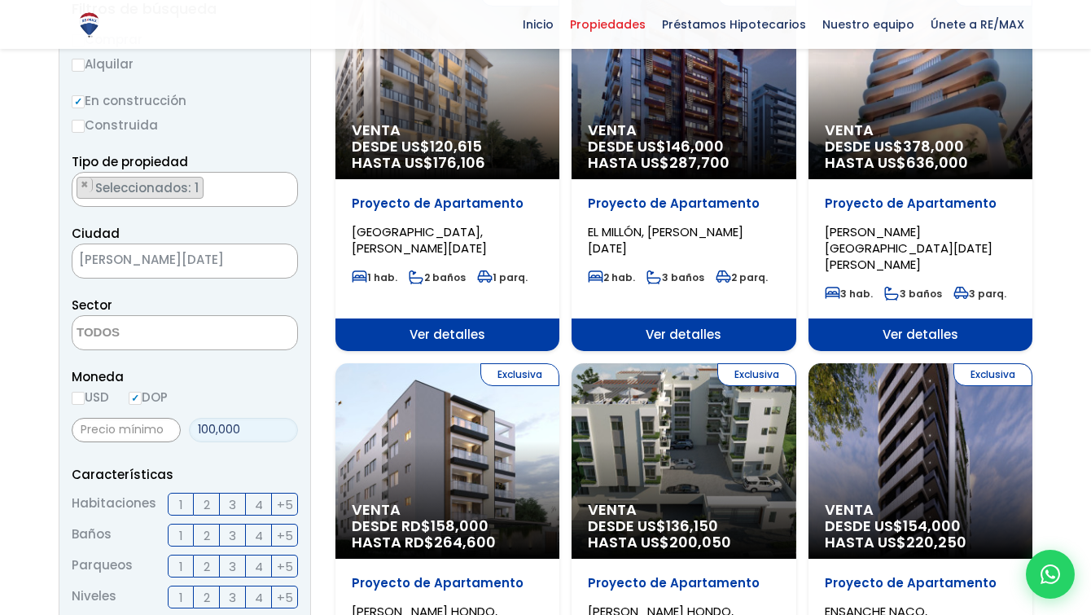
drag, startPoint x: 268, startPoint y: 431, endPoint x: 93, endPoint y: 431, distance: 175.0
click at [93, 431] on div "100,000" at bounding box center [185, 429] width 226 height 37
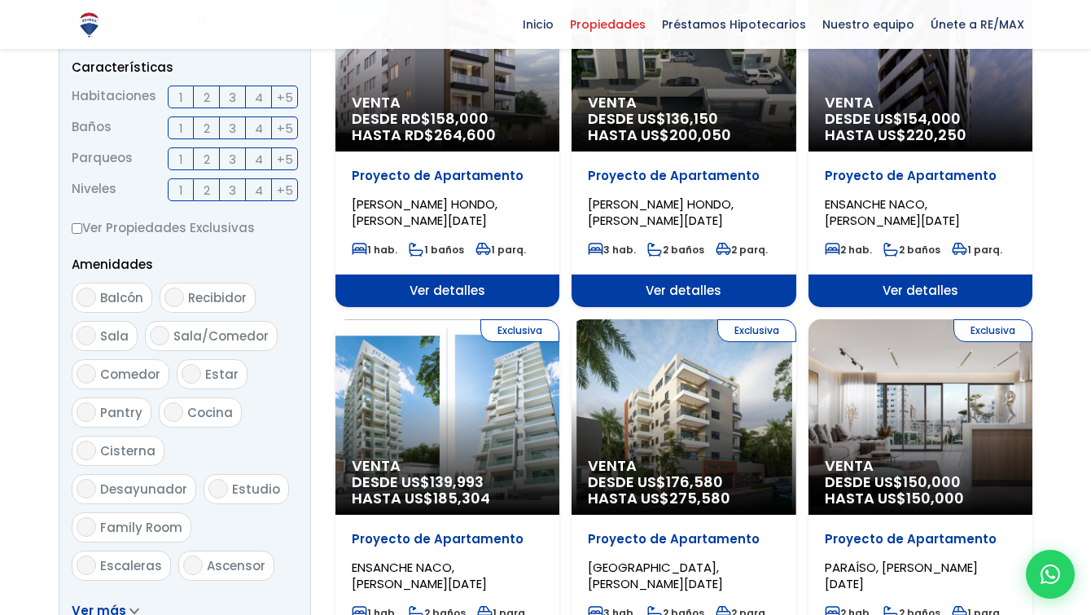
scroll to position [1058, 0]
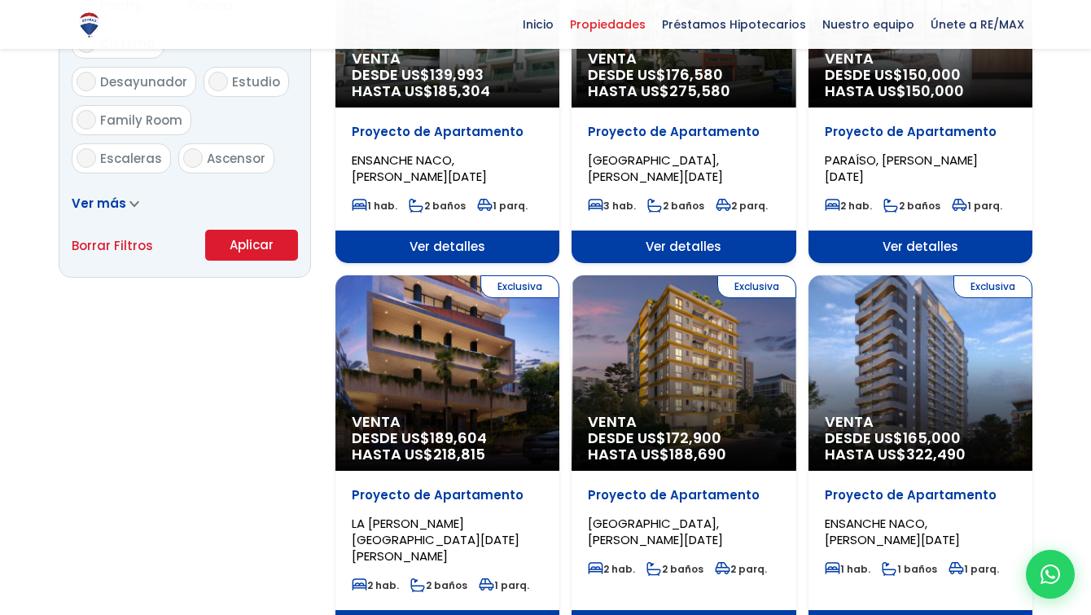
type input "0"
click at [265, 244] on button "Aplicar" at bounding box center [251, 245] width 93 height 31
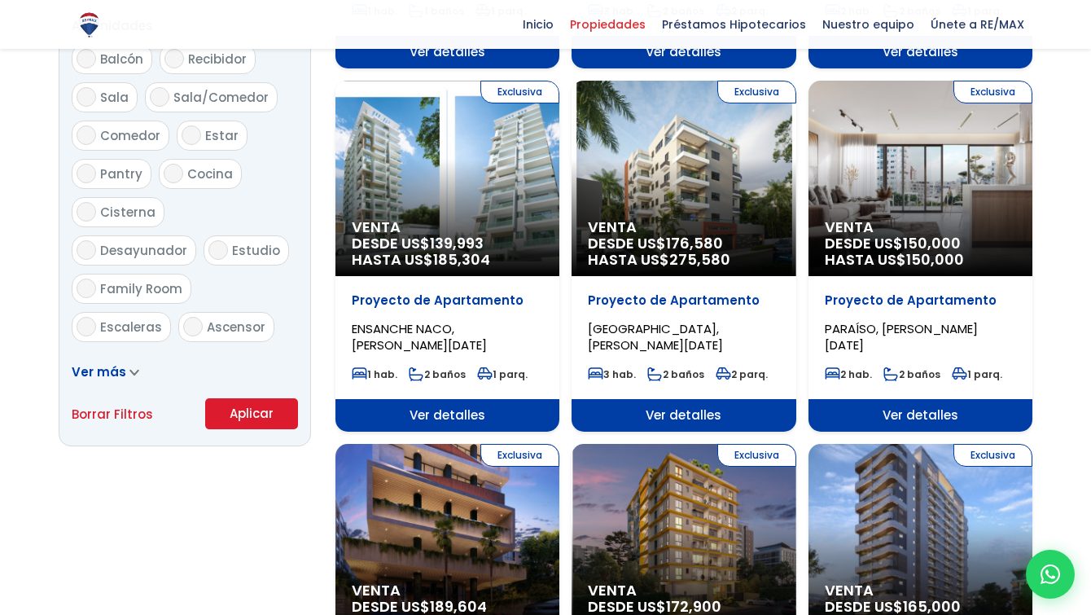
scroll to position [407, 0]
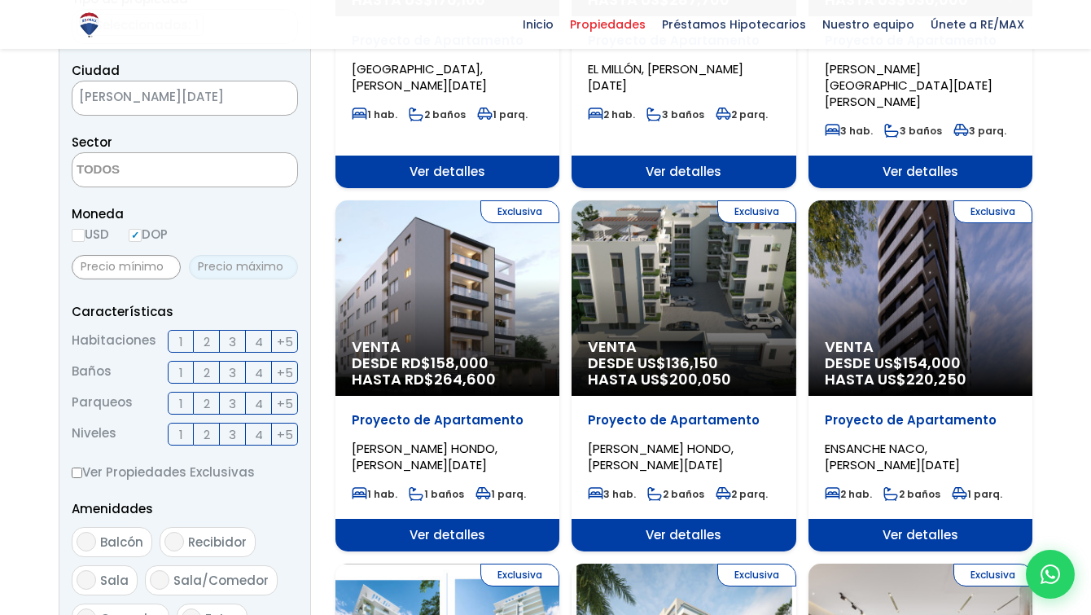
click at [221, 260] on input "text" at bounding box center [243, 267] width 109 height 24
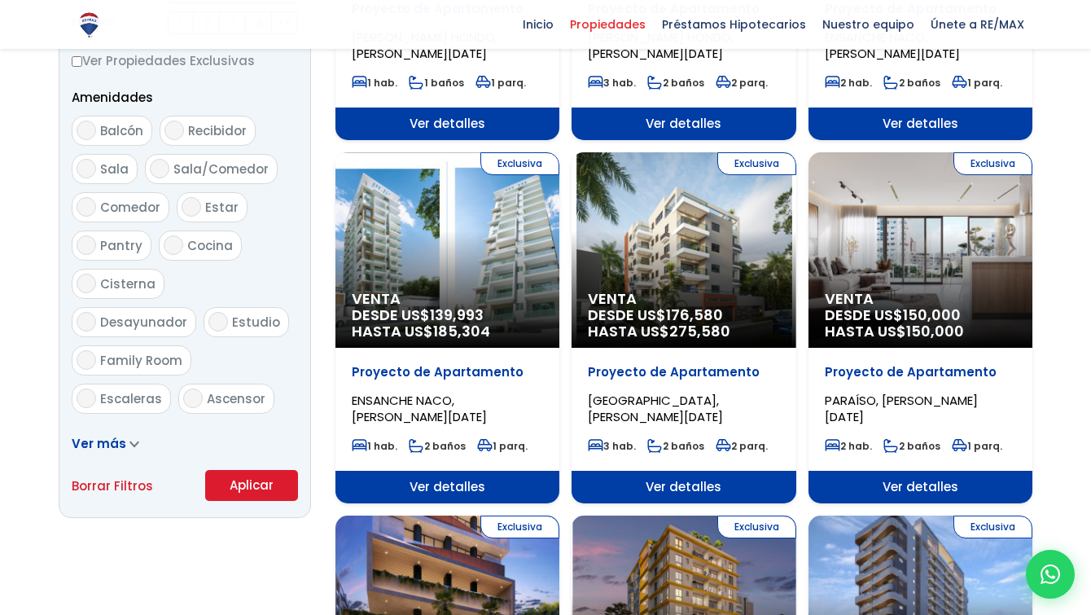
scroll to position [895, 0]
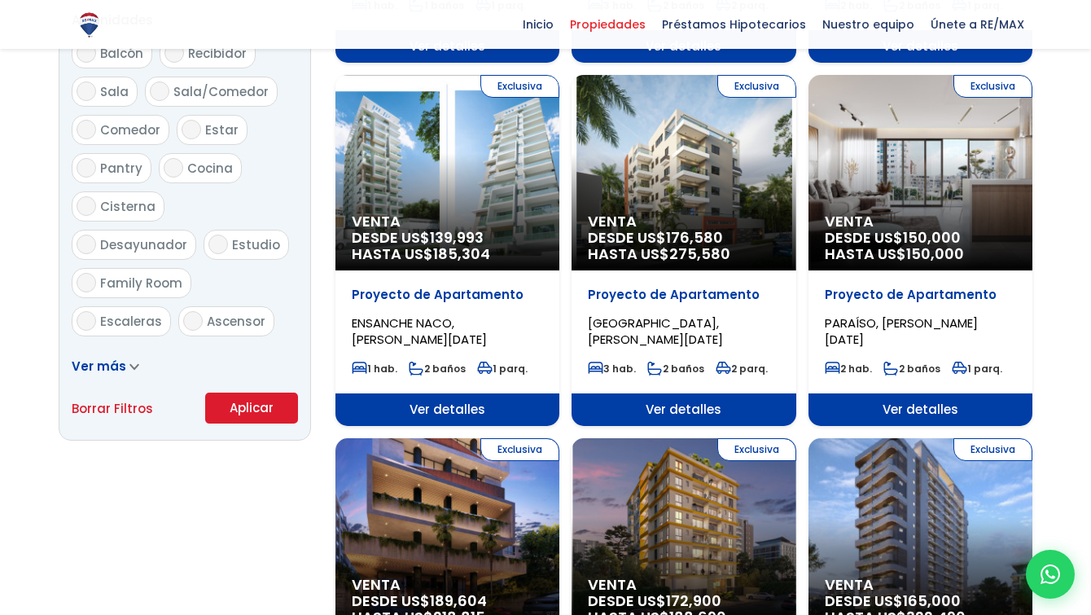
type input "136,000"
click at [261, 403] on button "Aplicar" at bounding box center [251, 407] width 93 height 31
